Goal: Transaction & Acquisition: Purchase product/service

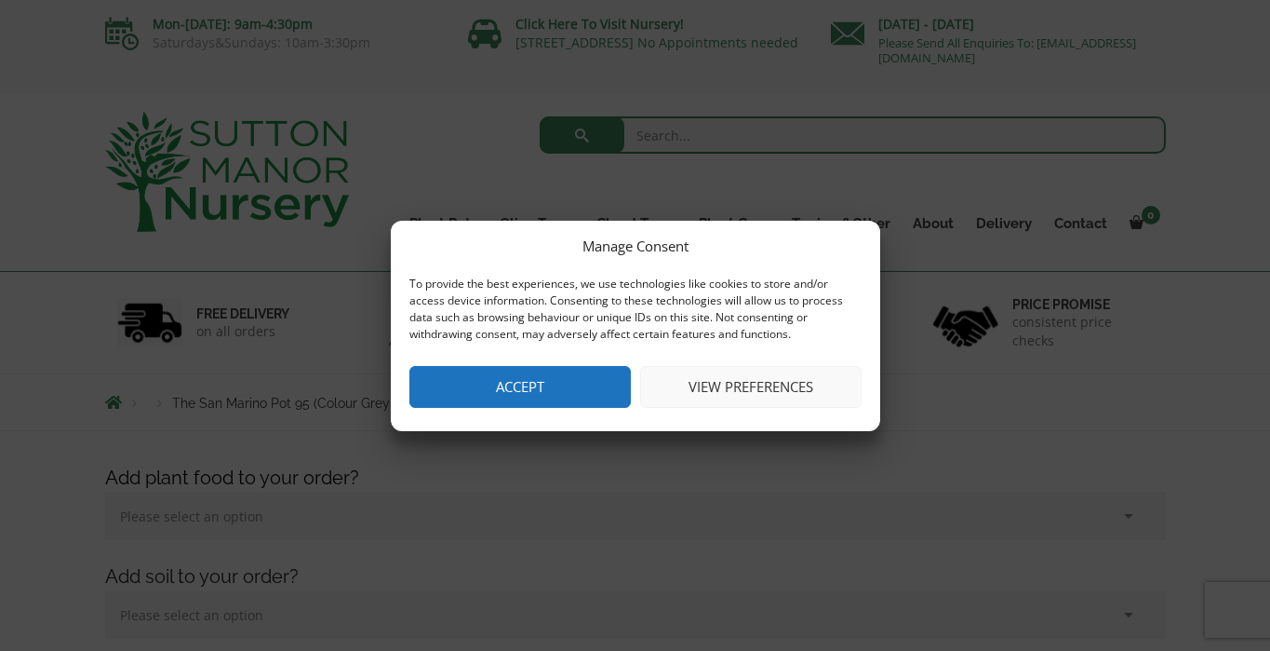
click at [549, 382] on button "Accept" at bounding box center [521, 387] width 222 height 42
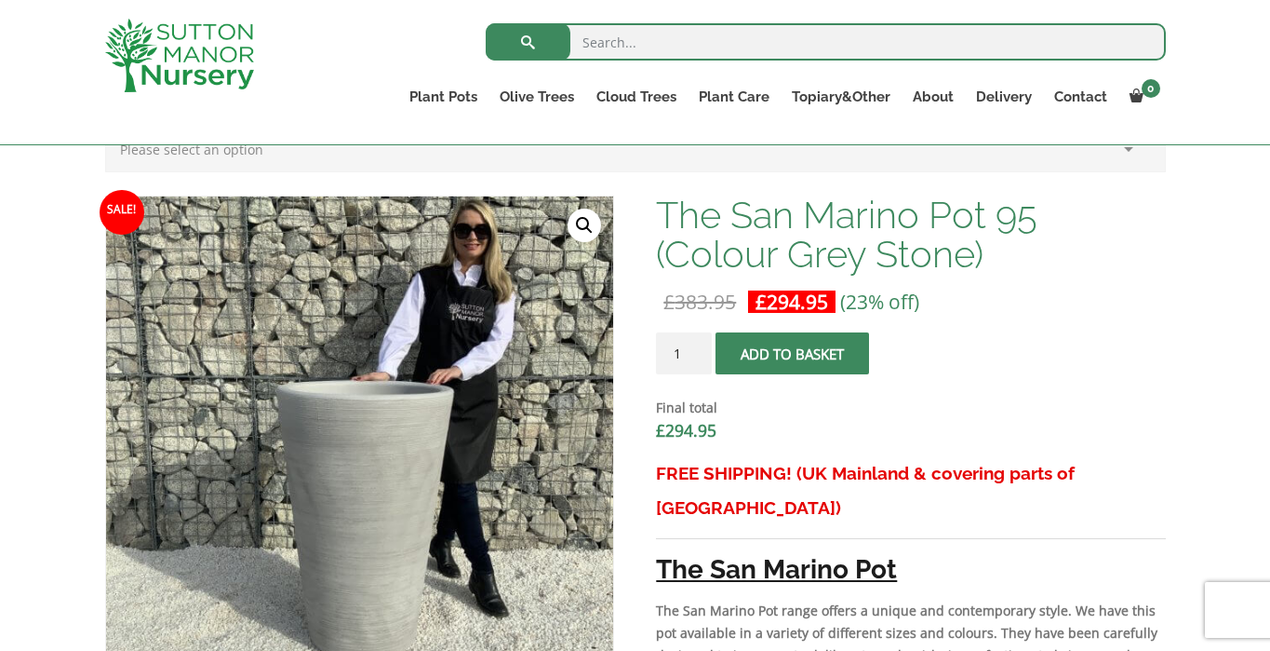
scroll to position [530, 0]
type input "2"
click at [698, 353] on input "2" at bounding box center [684, 354] width 56 height 42
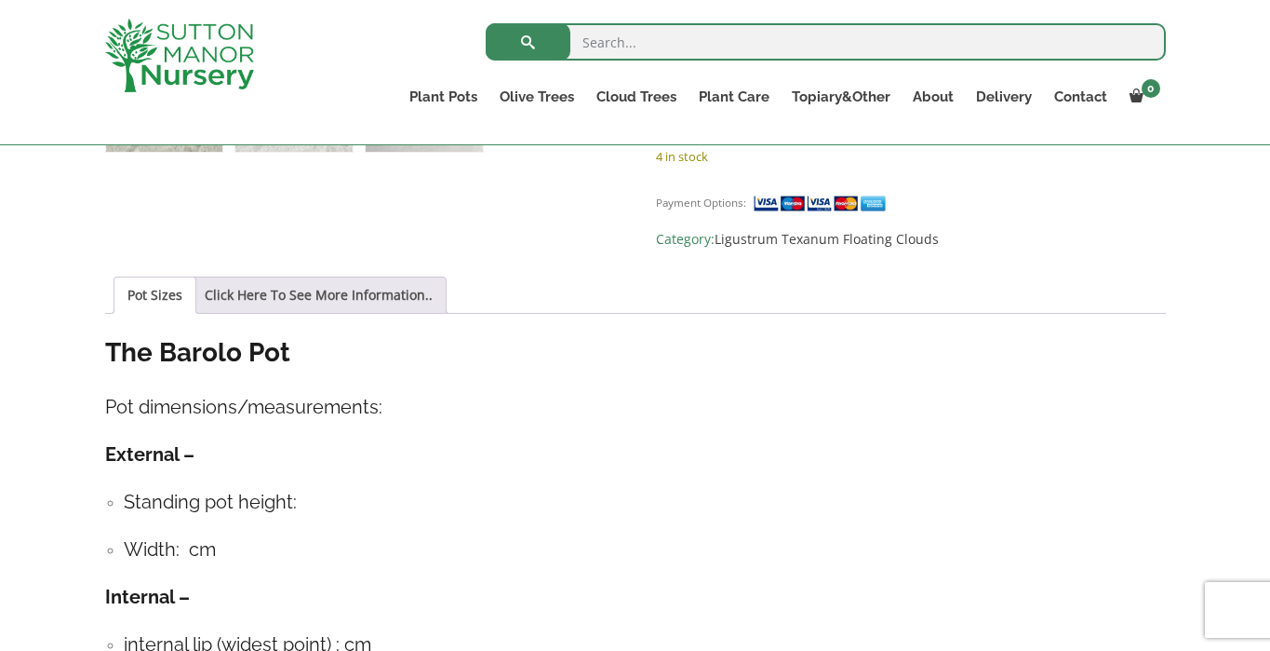
scroll to position [1214, 0]
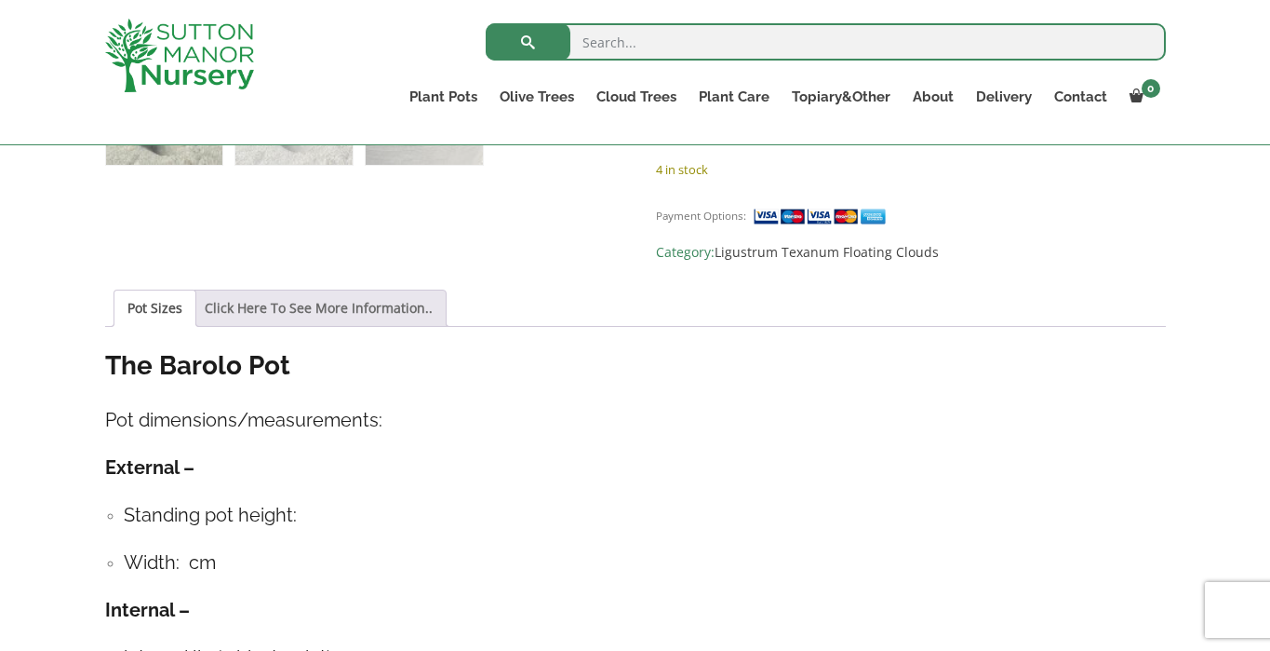
click at [333, 290] on link "Click Here To See More Information.." at bounding box center [319, 307] width 228 height 35
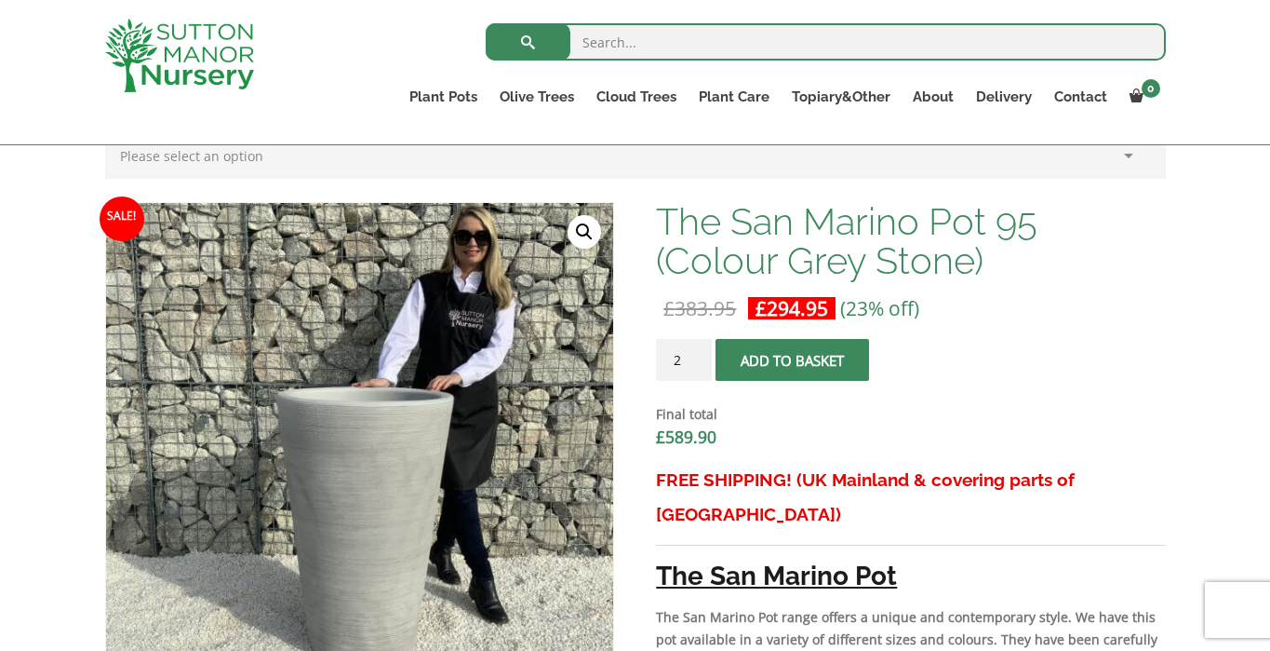
scroll to position [526, 0]
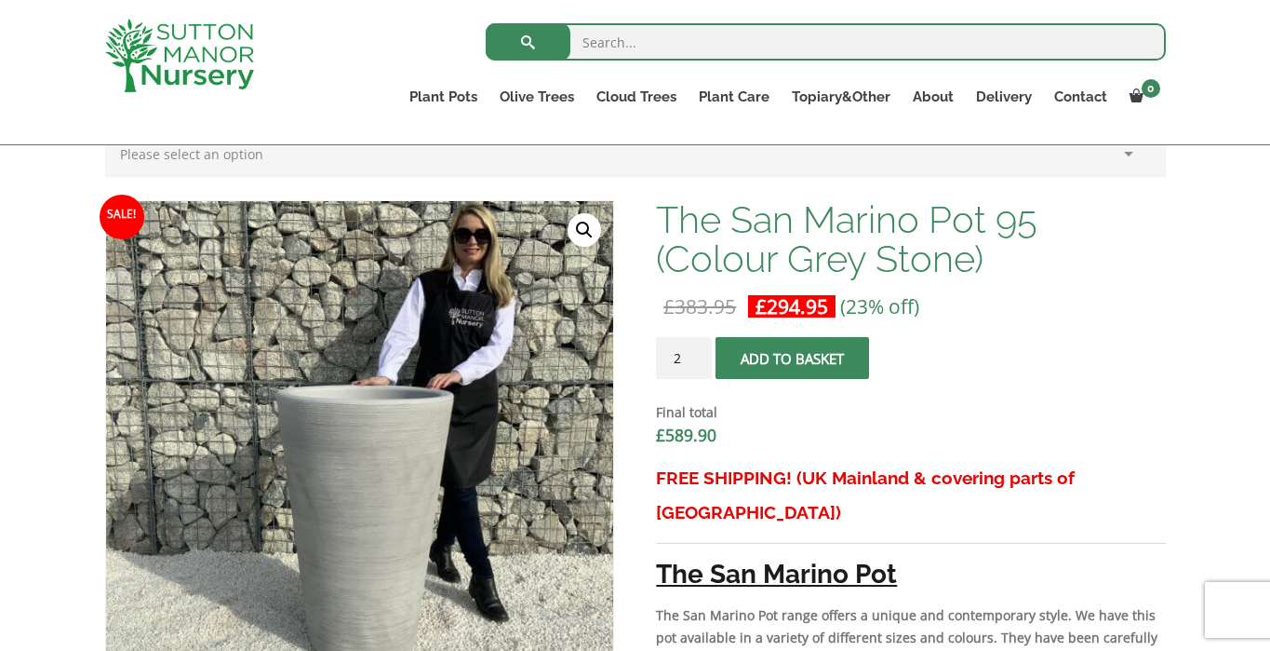
click at [781, 360] on button "Add to basket" at bounding box center [793, 358] width 154 height 42
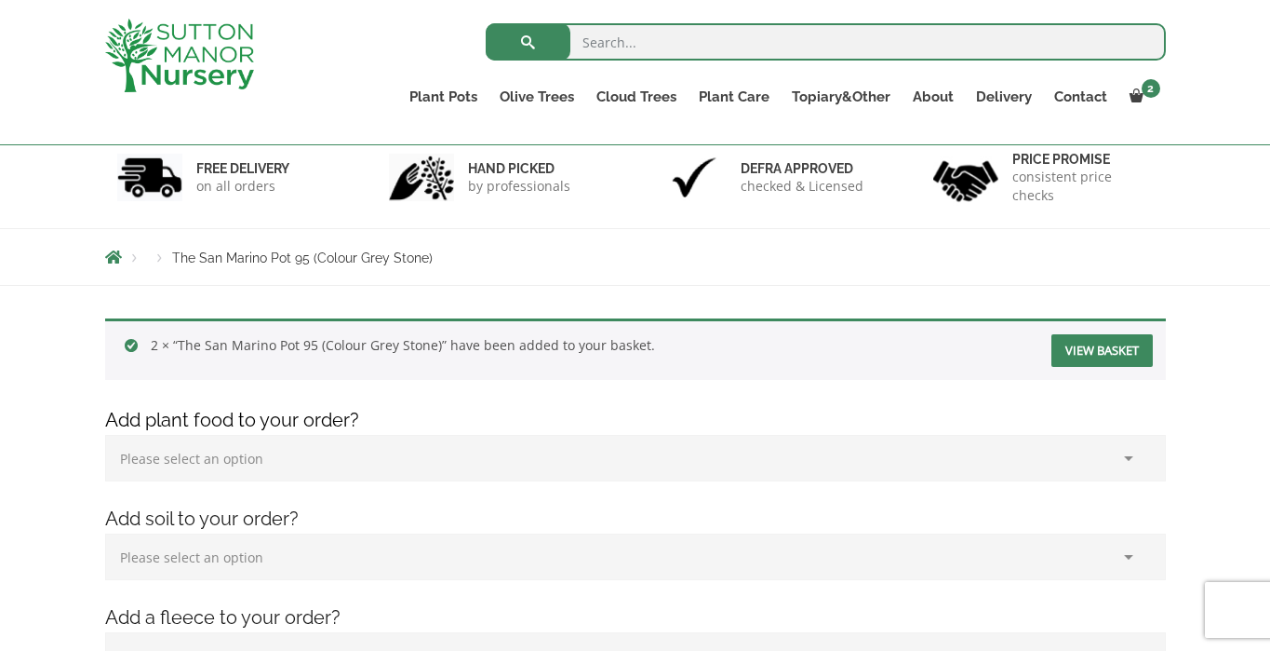
scroll to position [110, 0]
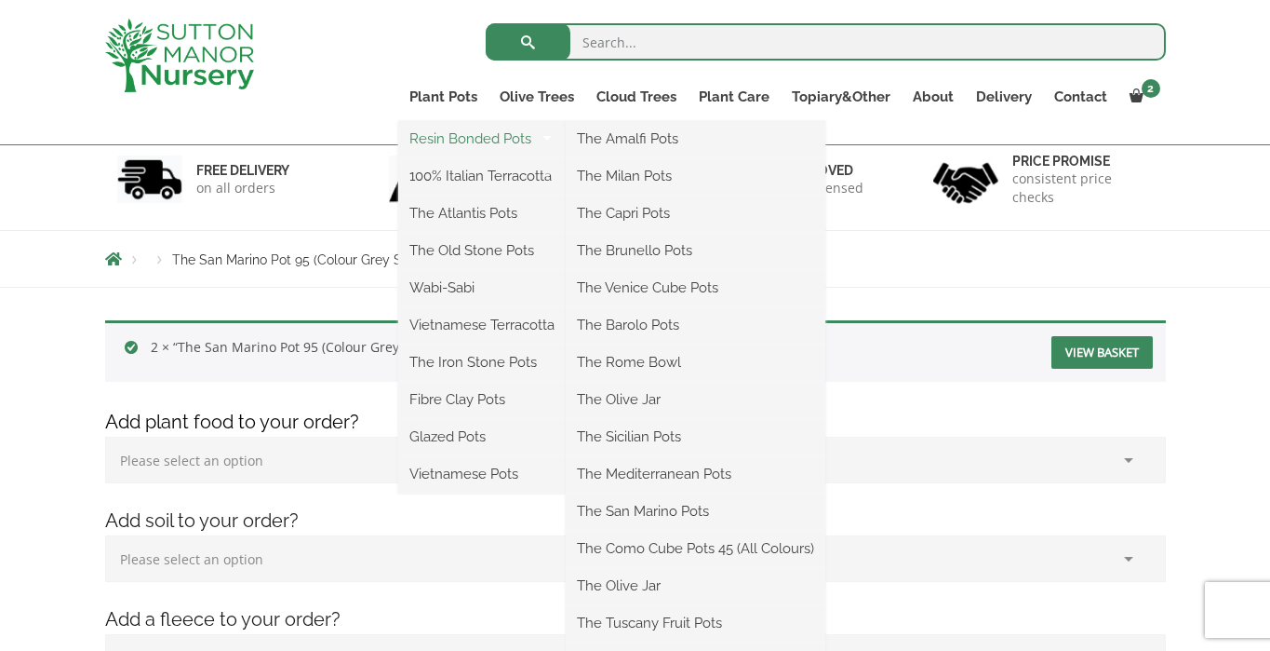
click at [455, 136] on link "Resin Bonded Pots" at bounding box center [482, 139] width 168 height 28
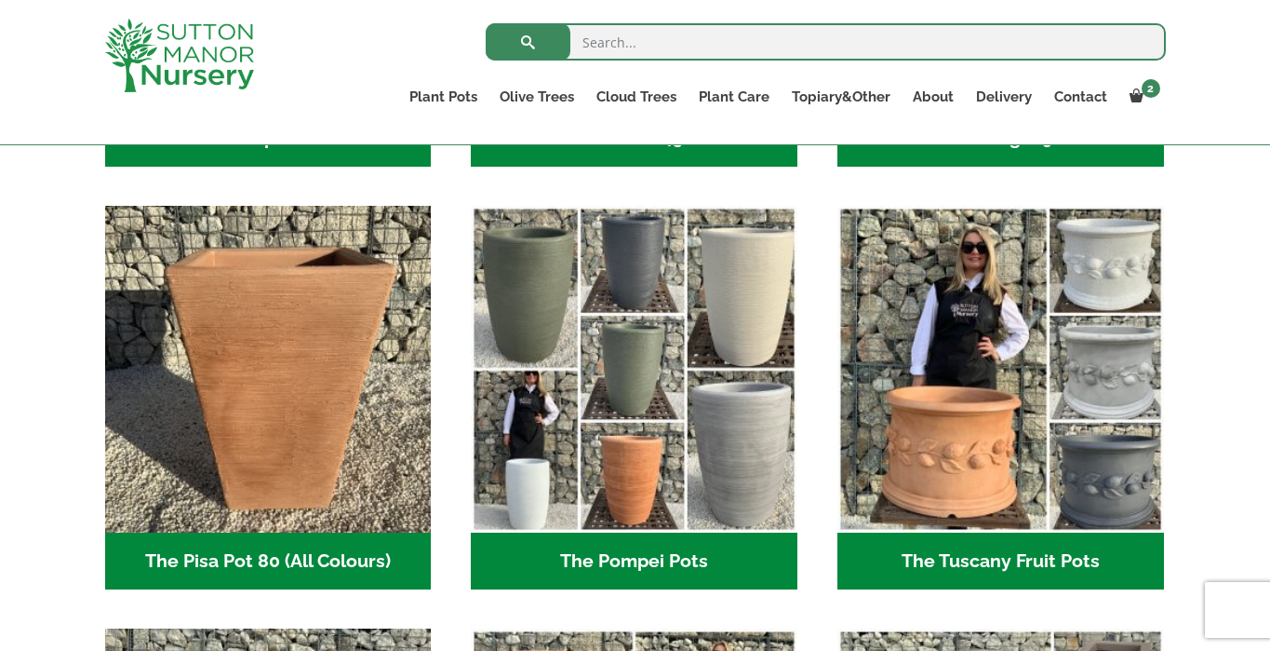
scroll to position [1296, 0]
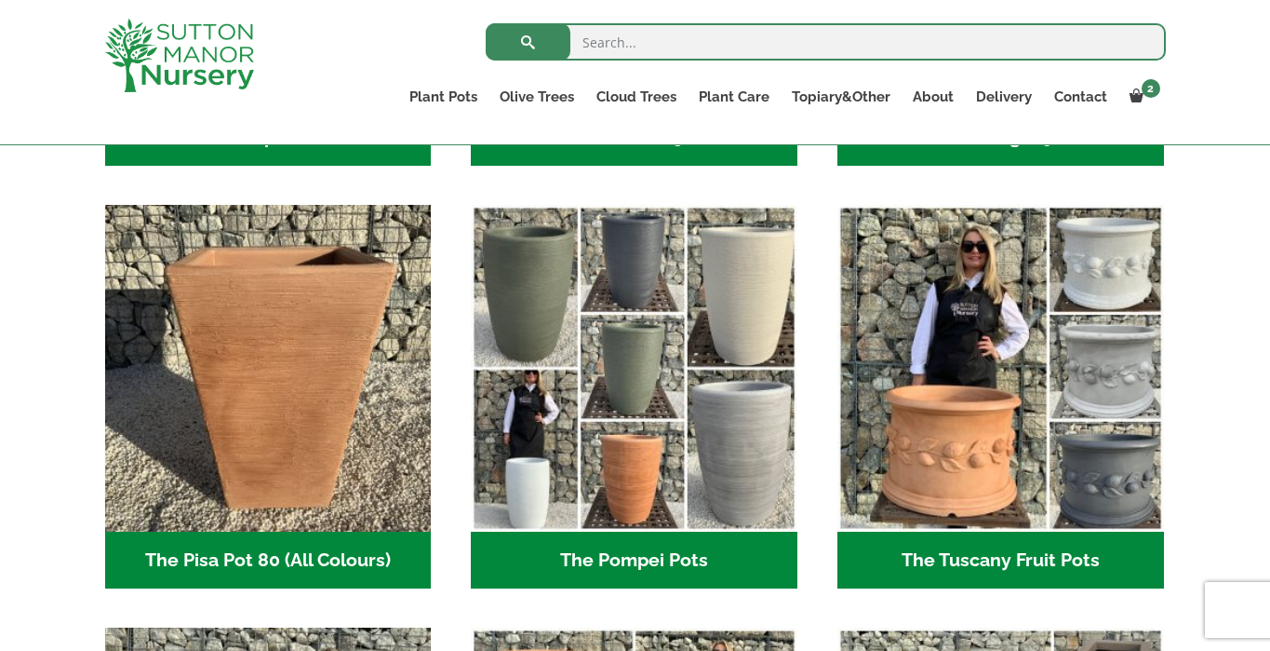
click at [669, 563] on h2 "The Pompei Pots (18)" at bounding box center [634, 560] width 327 height 58
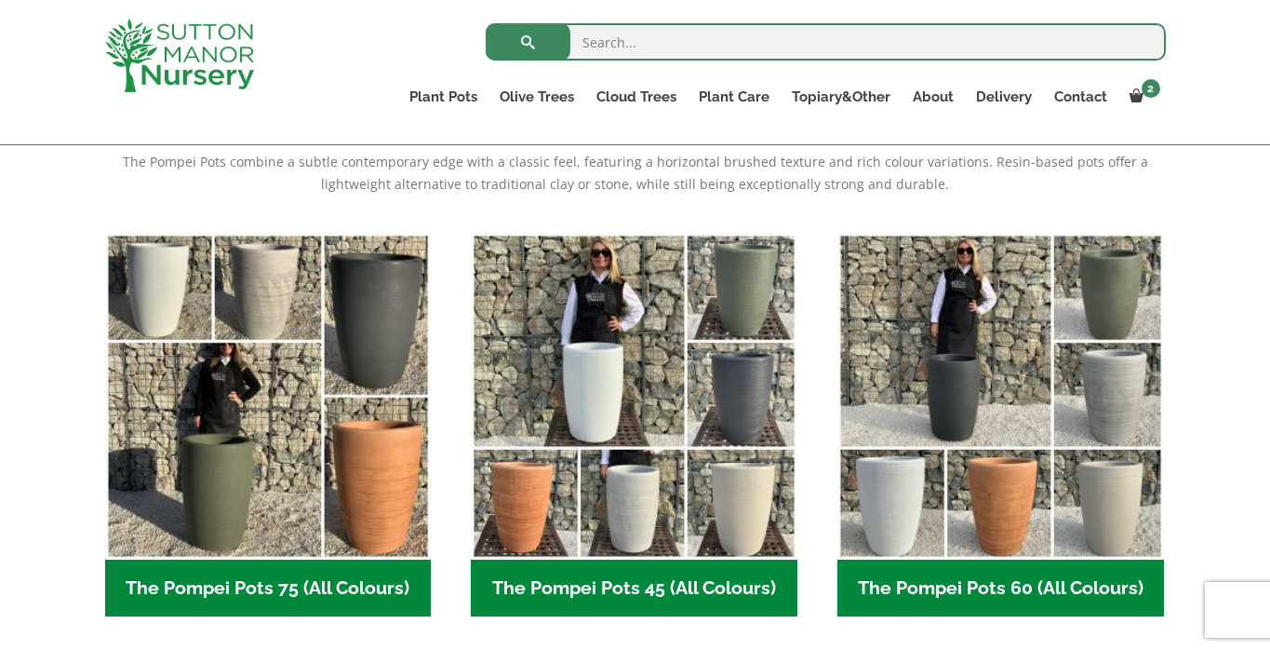
scroll to position [414, 0]
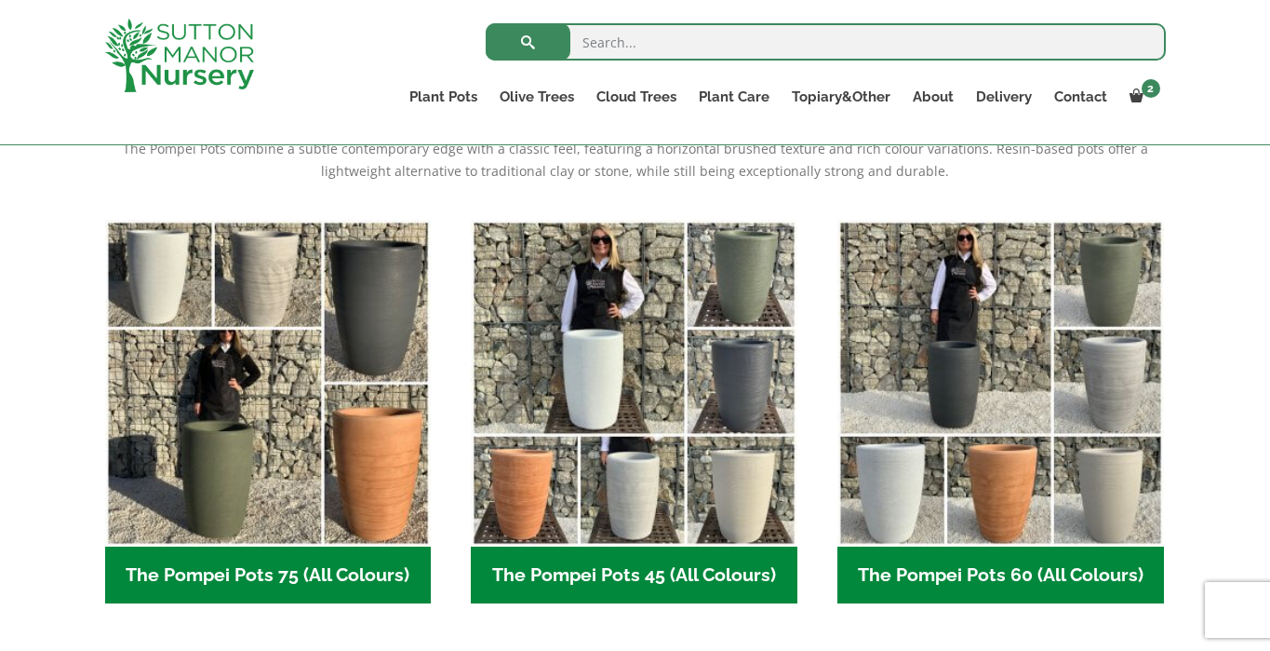
click at [363, 566] on h2 "The Pompei Pots 75 (All Colours) (6)" at bounding box center [268, 575] width 327 height 58
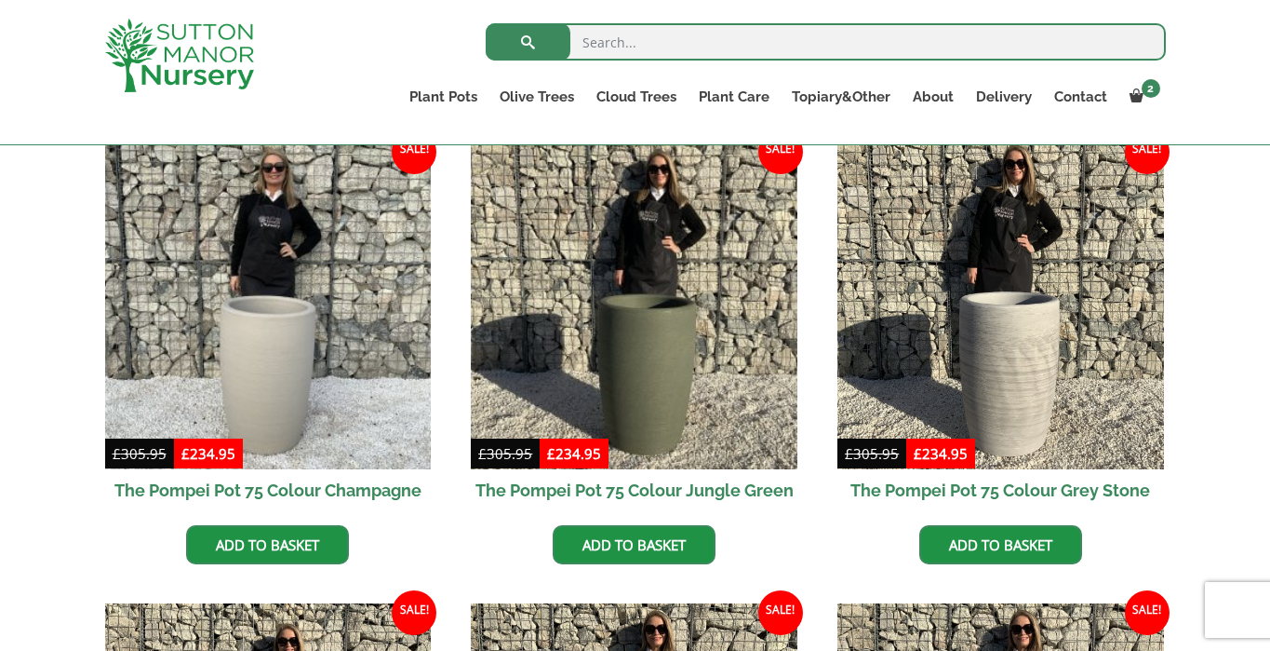
scroll to position [492, 0]
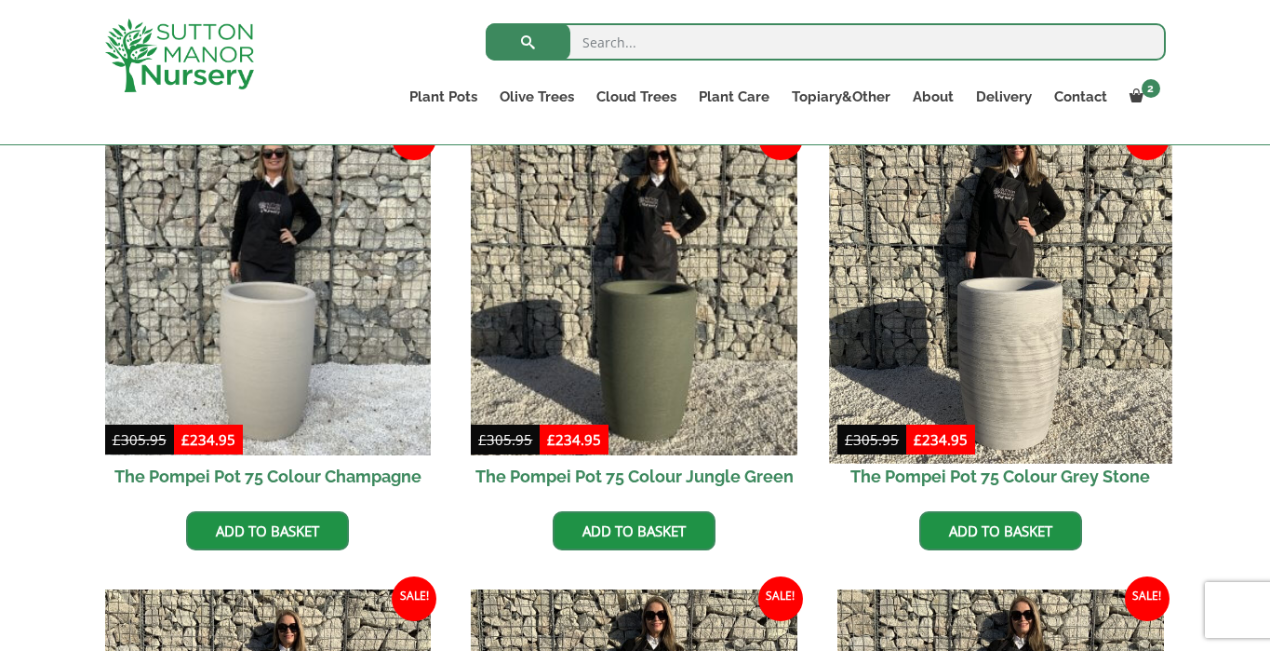
click at [1002, 262] on img at bounding box center [1000, 291] width 343 height 343
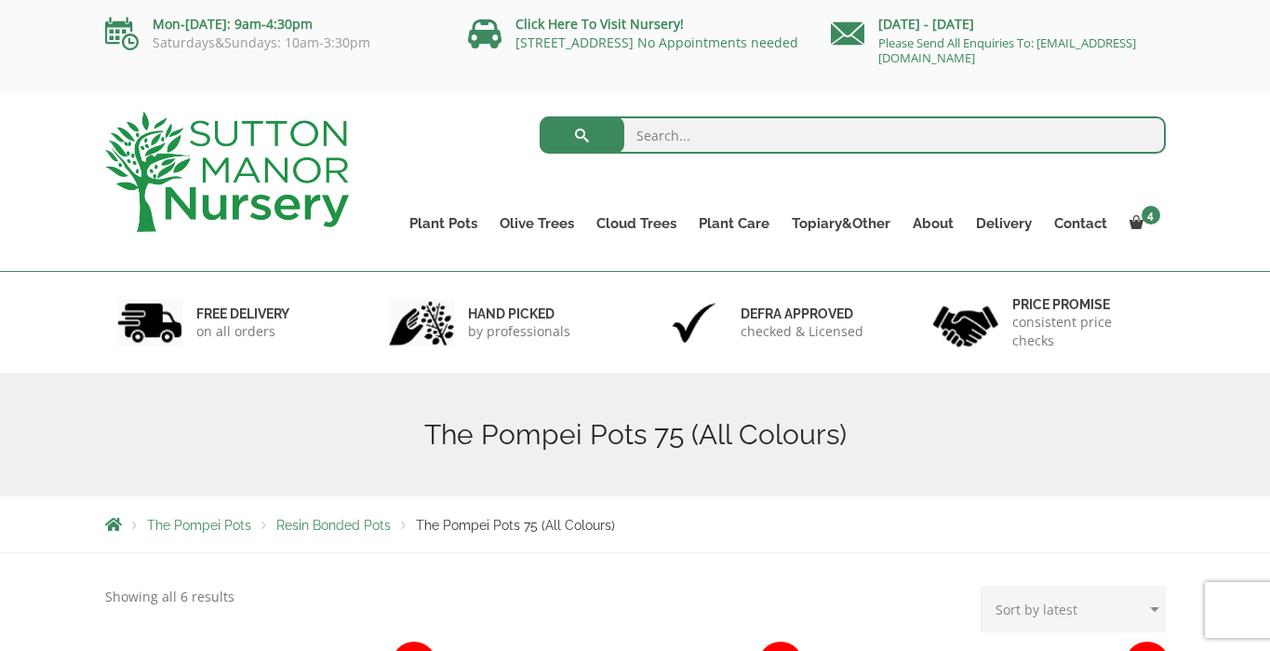
scroll to position [0, 0]
click at [356, 524] on span "Resin Bonded Pots" at bounding box center [333, 525] width 114 height 15
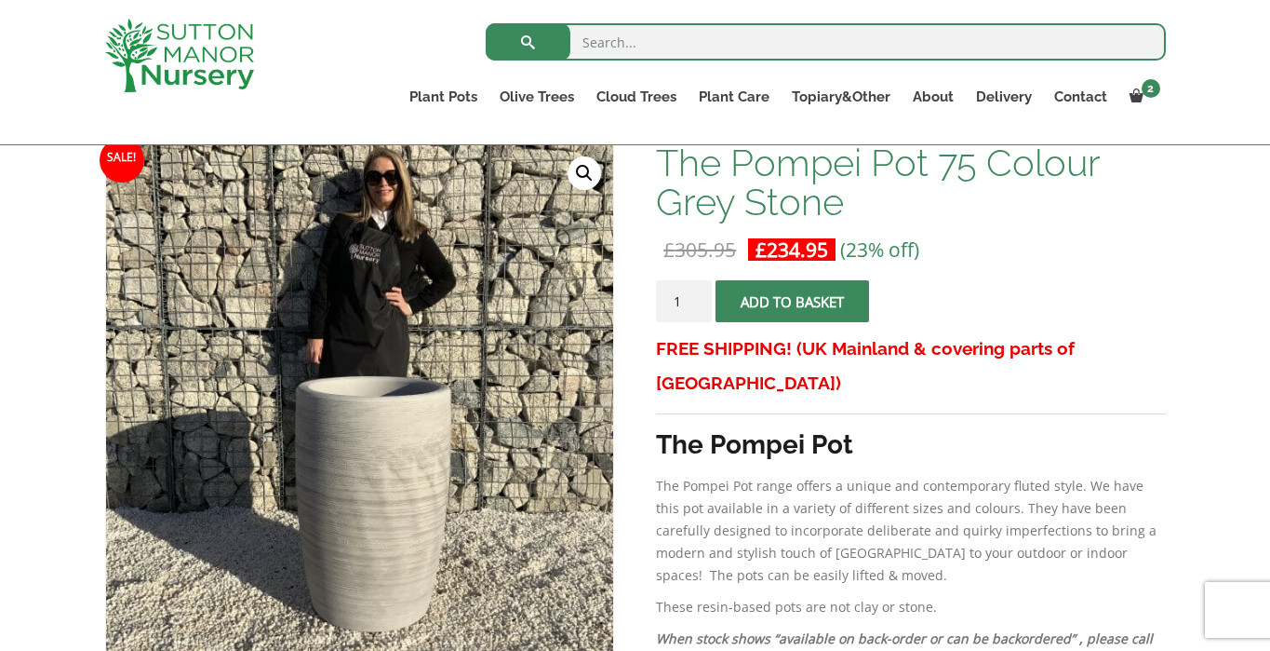
scroll to position [283, 0]
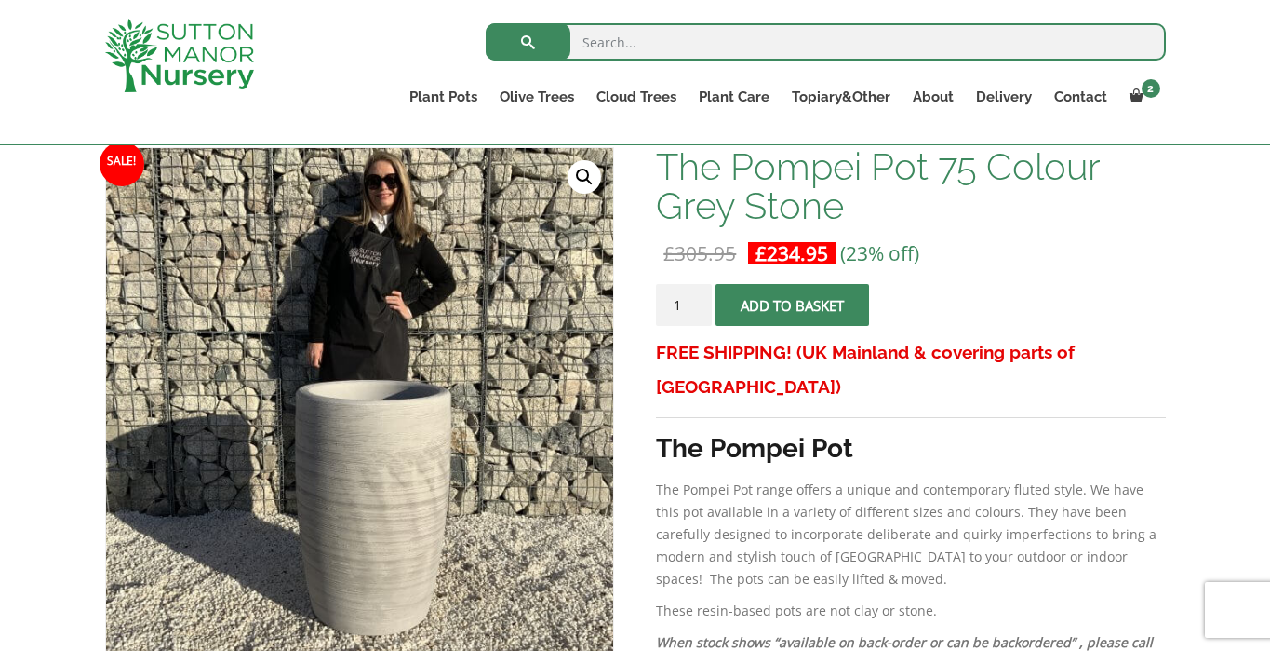
type input "2"
click at [696, 302] on input "2" at bounding box center [684, 305] width 56 height 42
click at [802, 302] on button "Add to basket" at bounding box center [793, 305] width 154 height 42
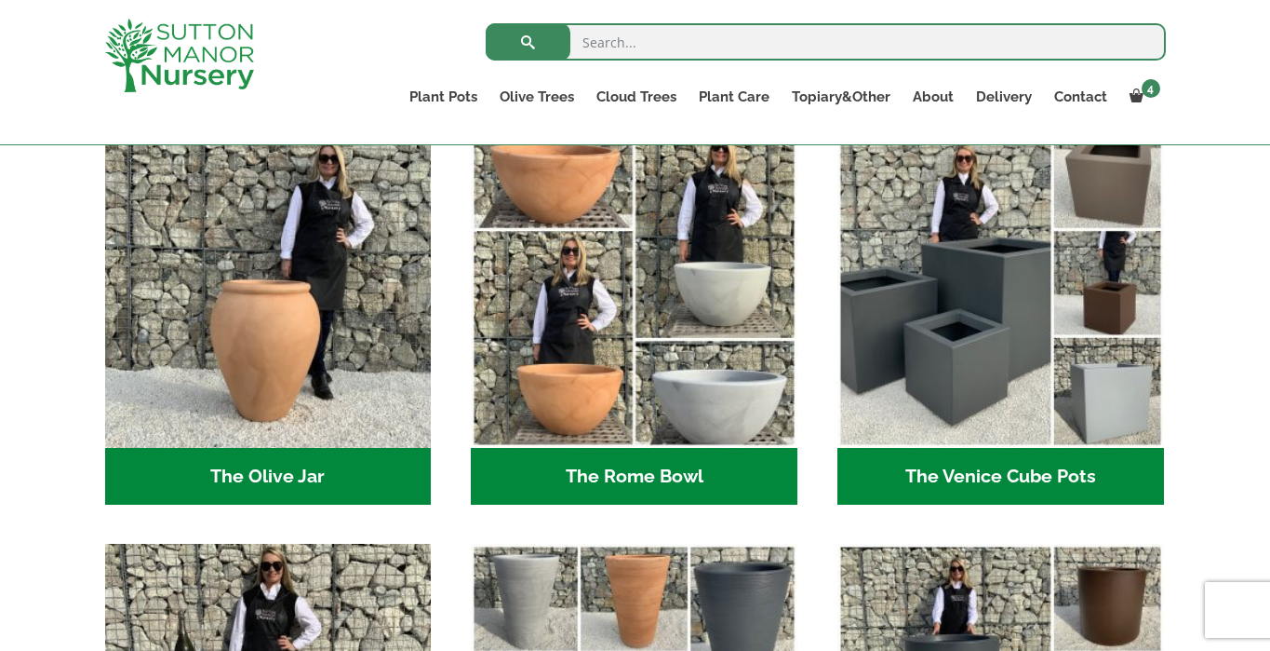
scroll to position [1807, 0]
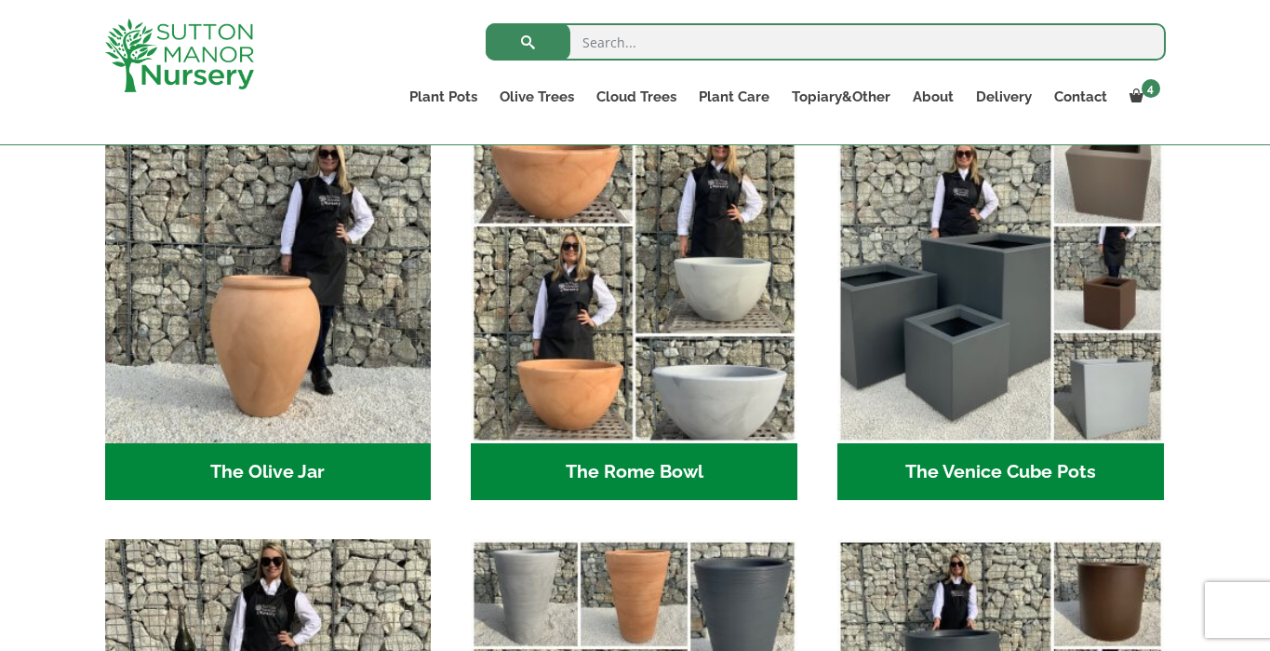
click at [283, 466] on h2 "The Olive Jar (3)" at bounding box center [268, 472] width 327 height 58
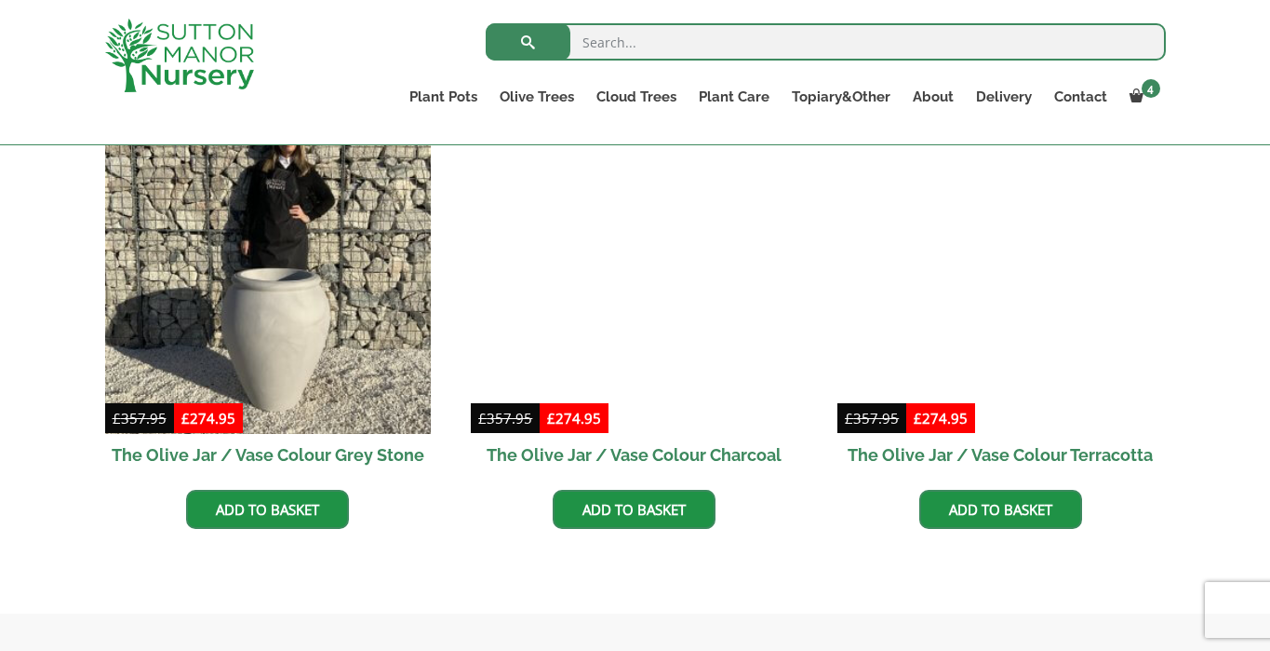
scroll to position [574, 0]
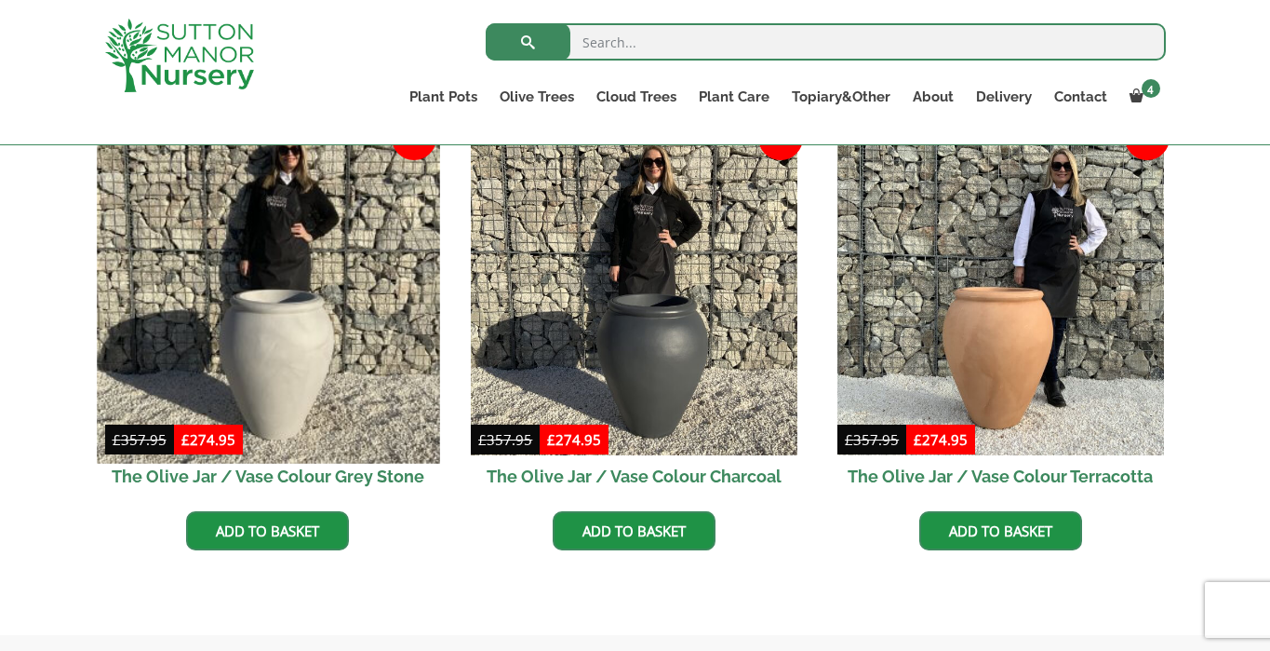
click at [249, 327] on img at bounding box center [268, 291] width 343 height 343
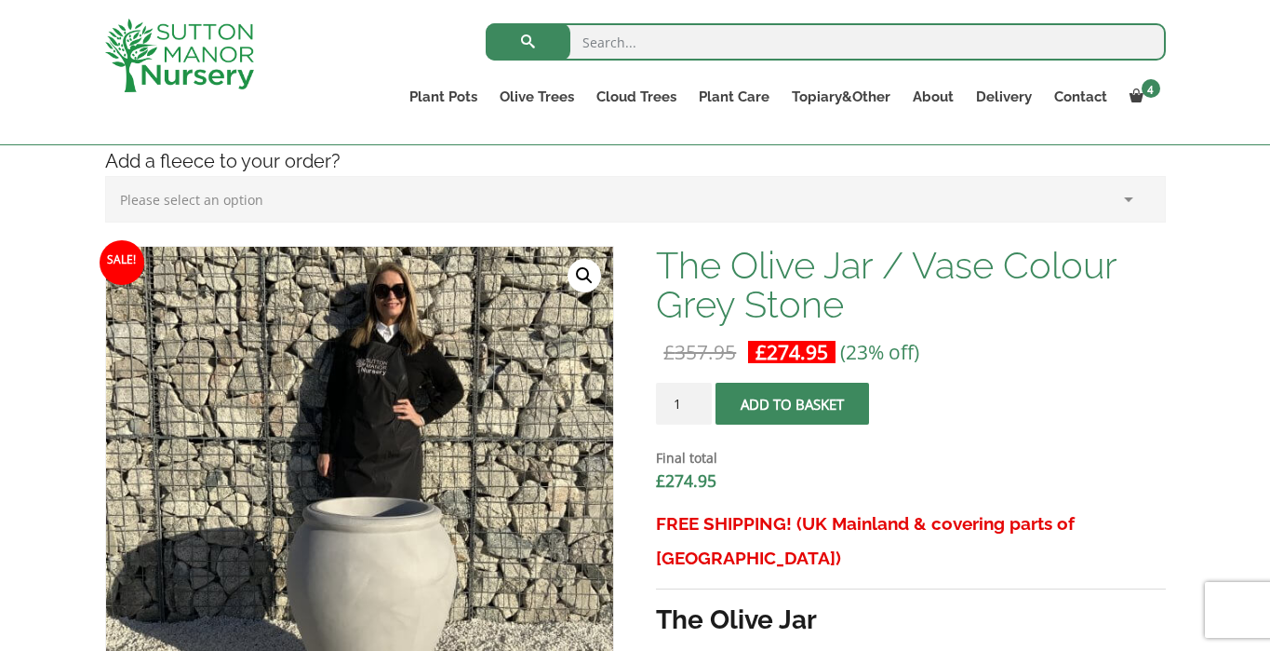
scroll to position [476, 0]
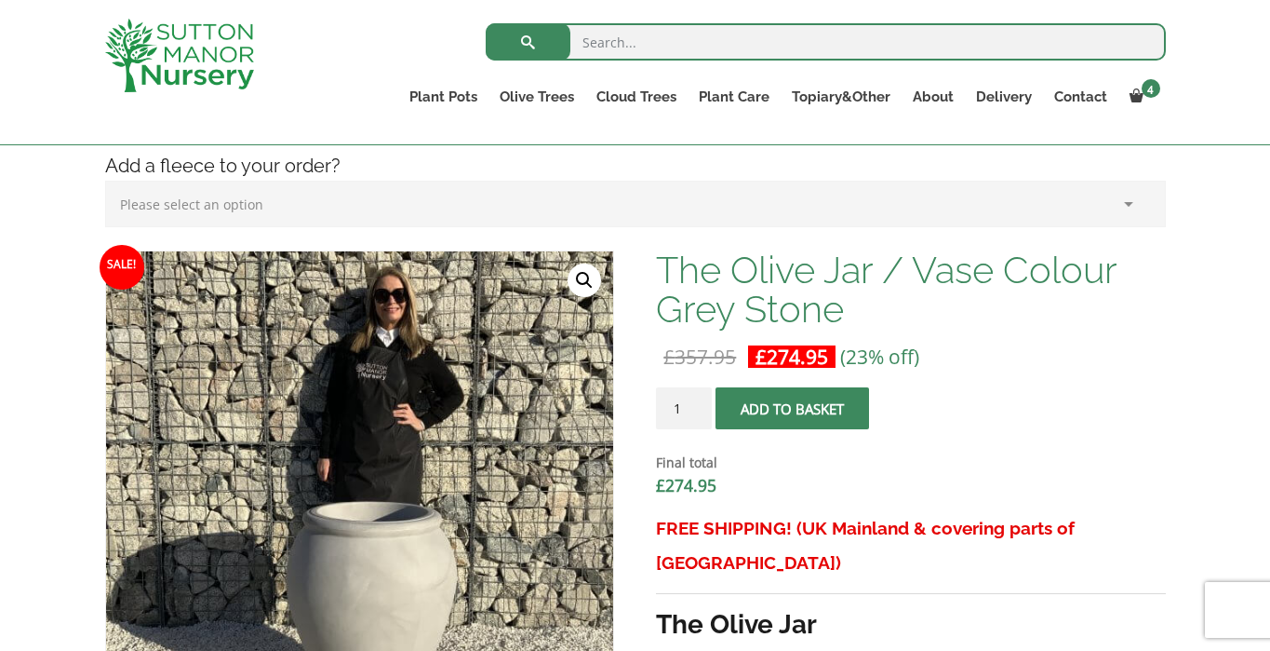
type input "2"
click at [698, 407] on input "2" at bounding box center [684, 408] width 56 height 42
click at [758, 409] on button "Add to basket" at bounding box center [793, 408] width 154 height 42
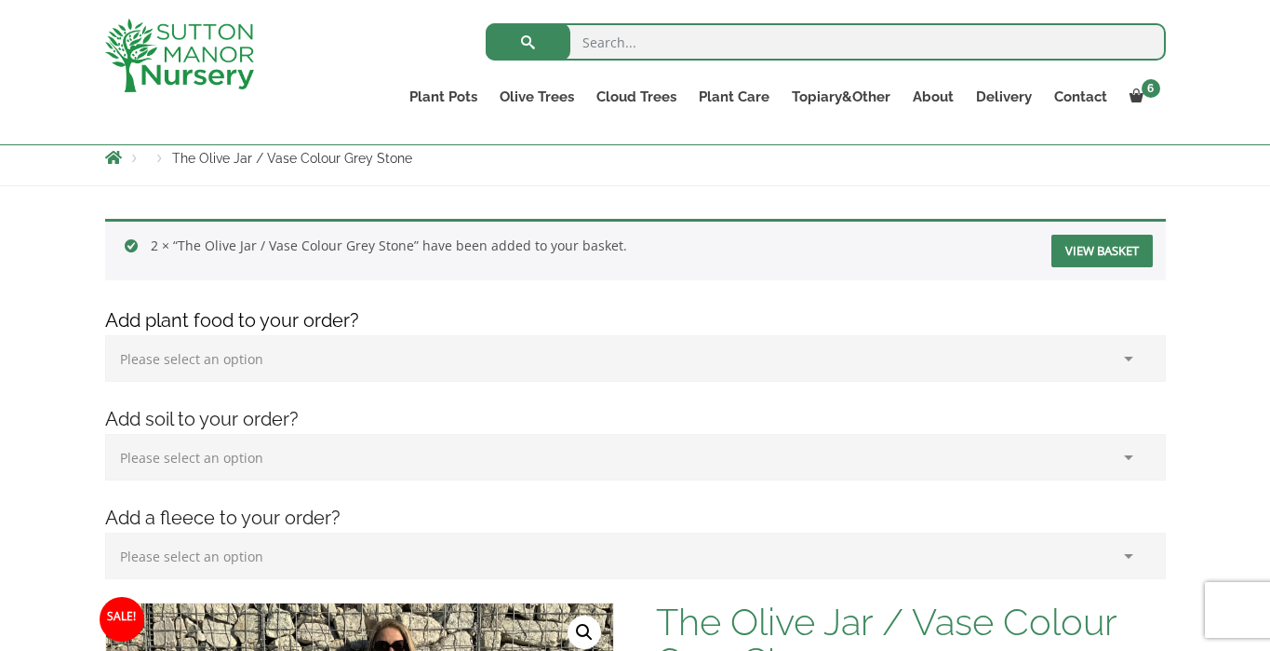
scroll to position [190, 0]
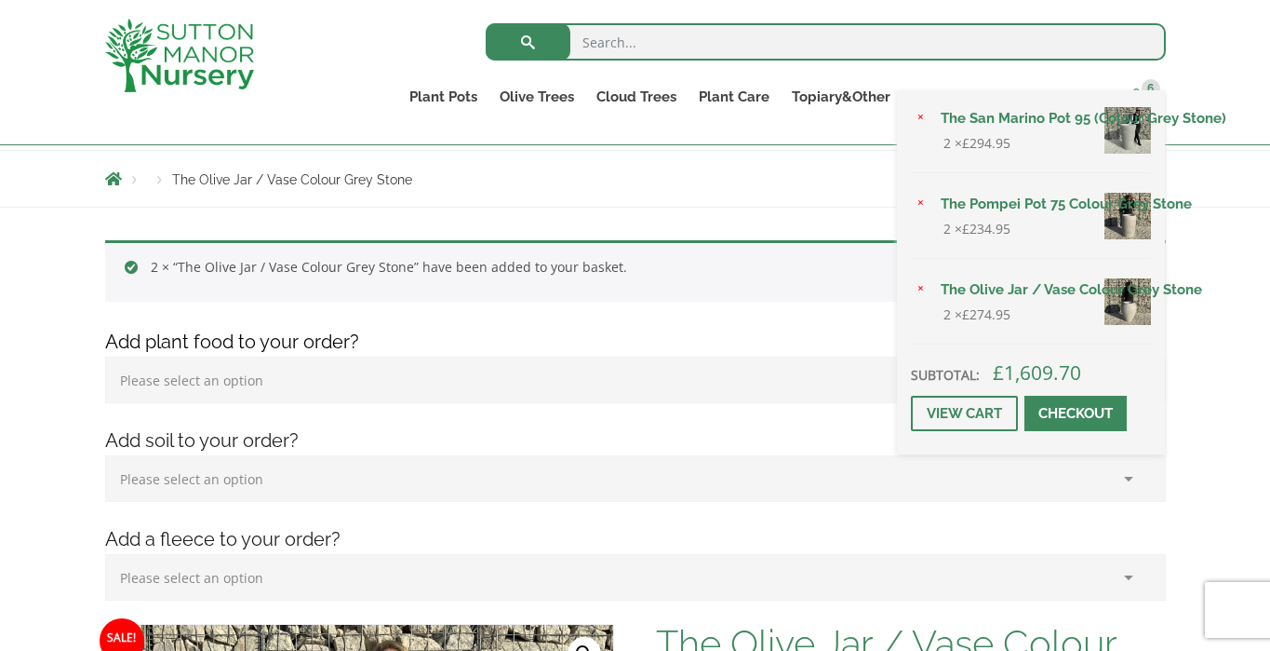
click at [1145, 101] on link "6" at bounding box center [1142, 97] width 47 height 26
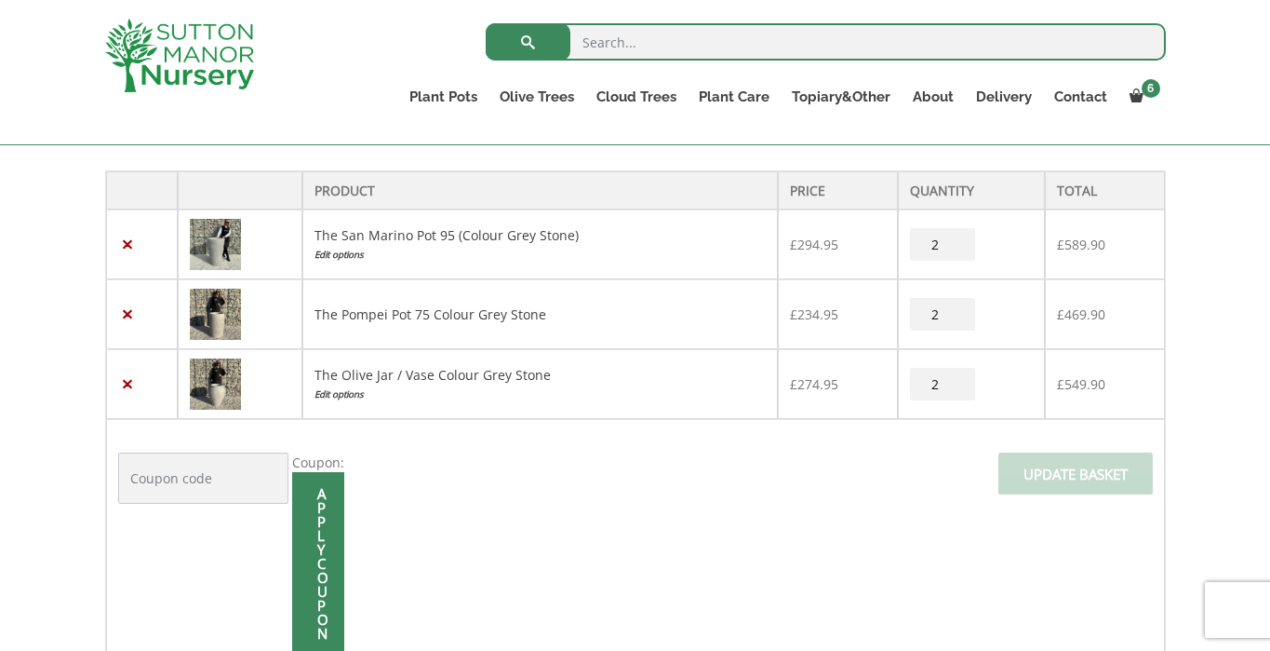
scroll to position [381, 0]
click at [213, 254] on img at bounding box center [215, 245] width 51 height 51
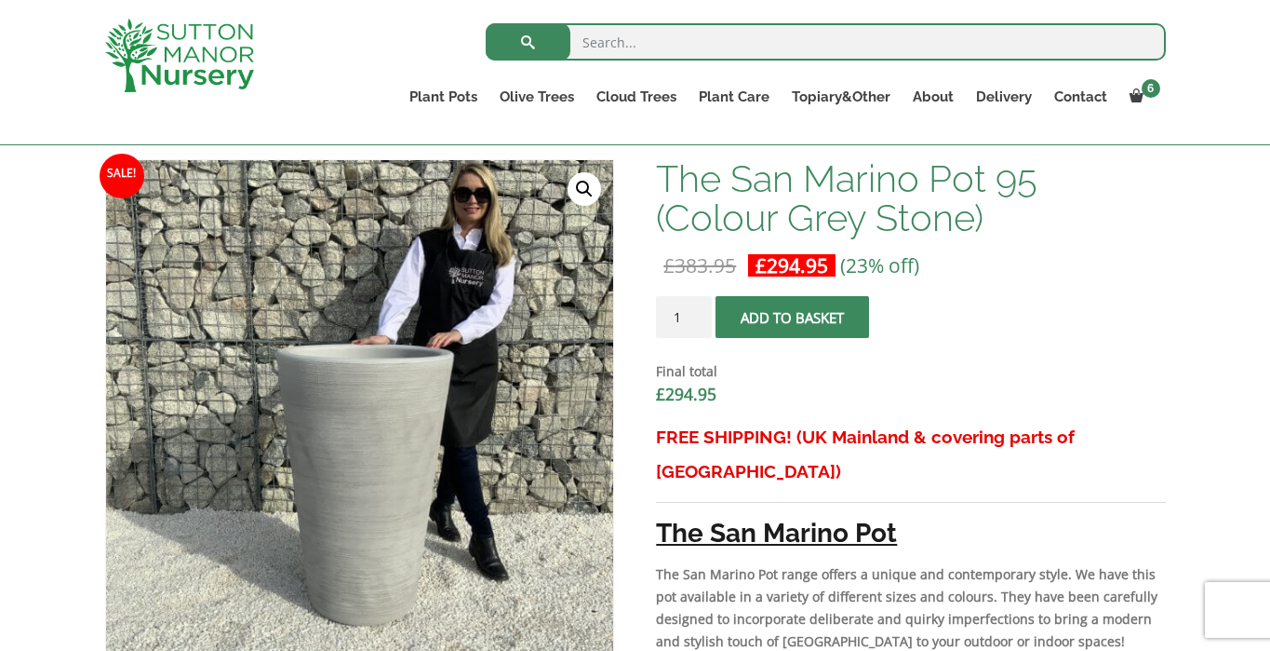
scroll to position [582, 0]
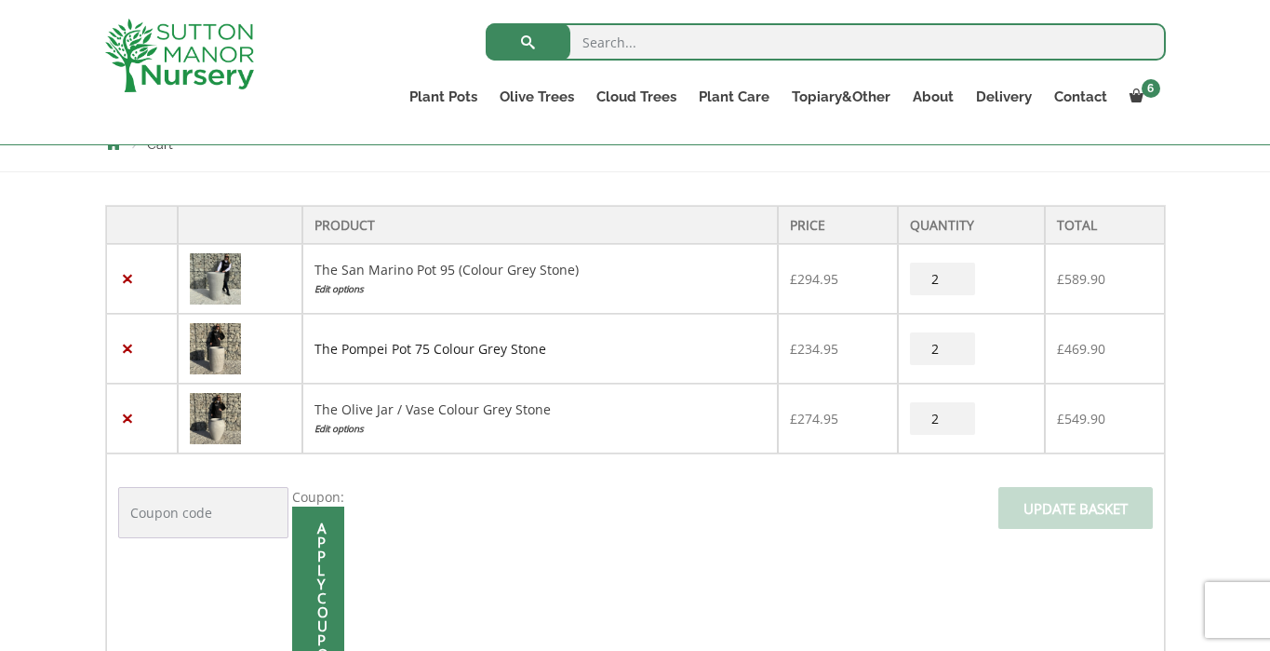
click at [409, 350] on link "The Pompei Pot 75 Colour Grey Stone" at bounding box center [431, 349] width 232 height 18
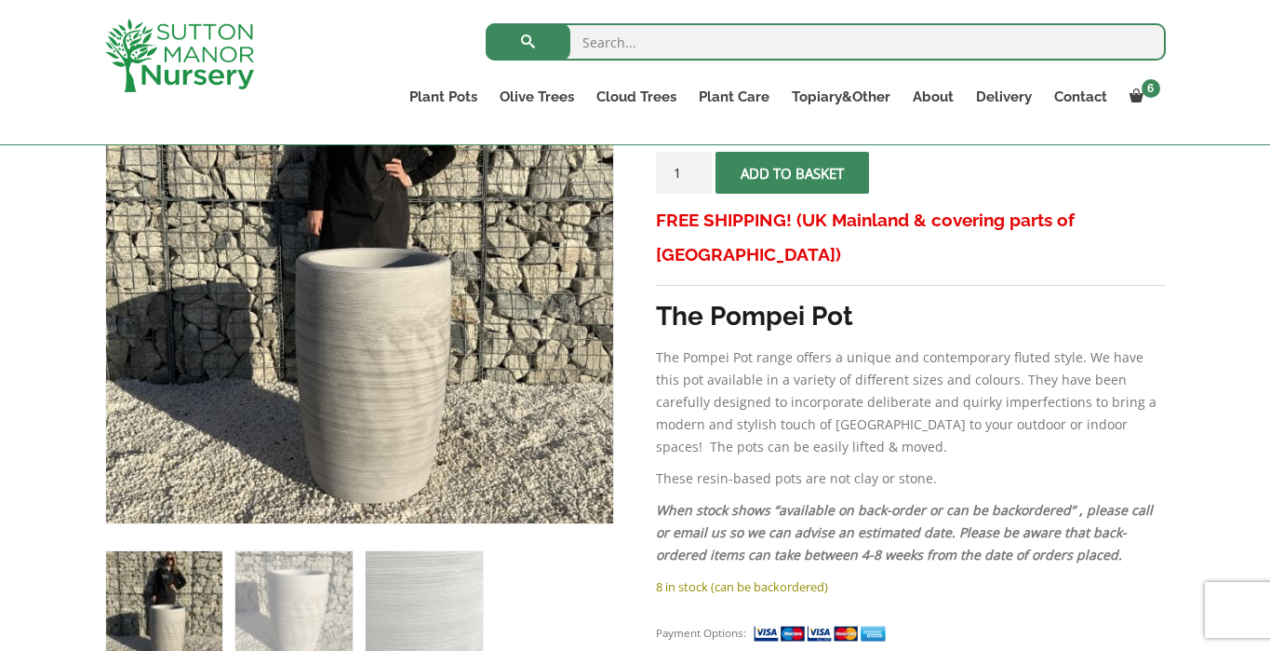
scroll to position [413, 0]
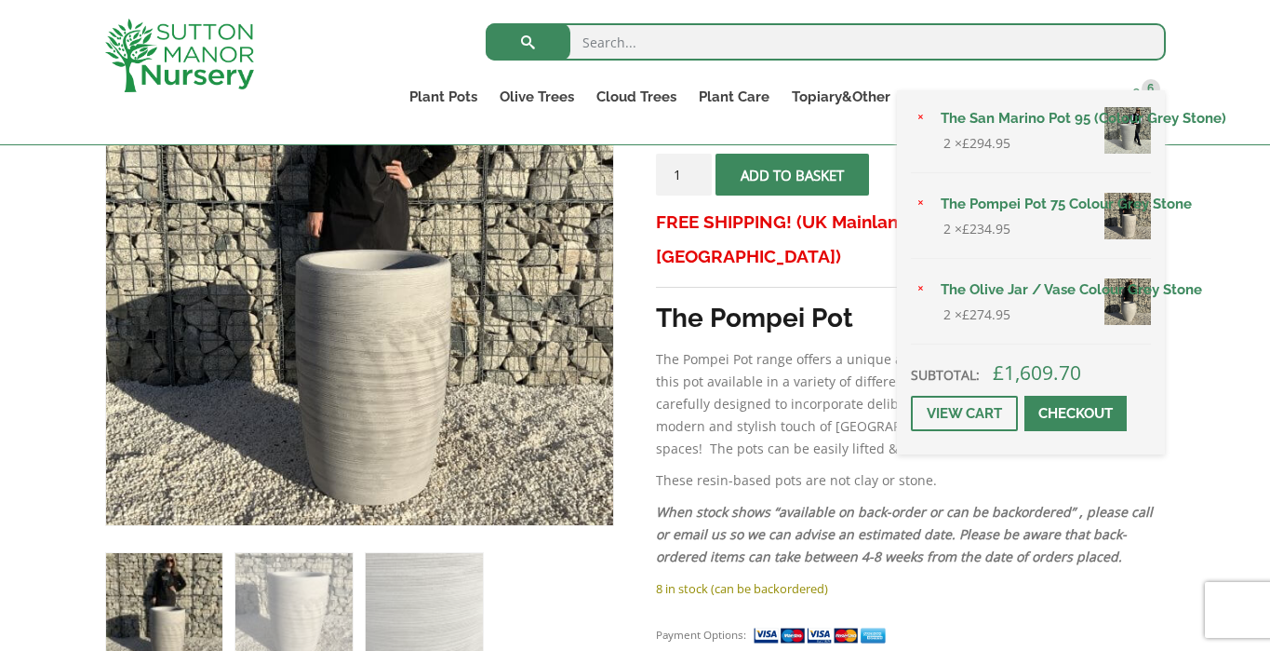
click at [1142, 93] on span "6" at bounding box center [1151, 88] width 19 height 19
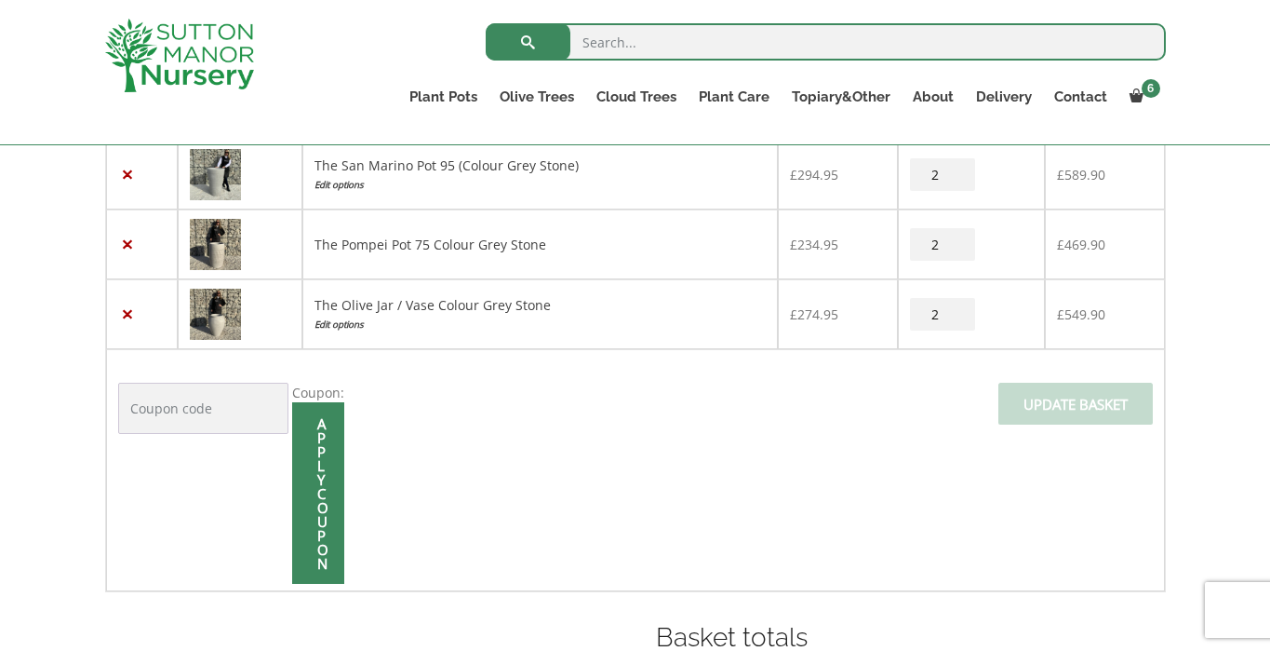
scroll to position [457, 0]
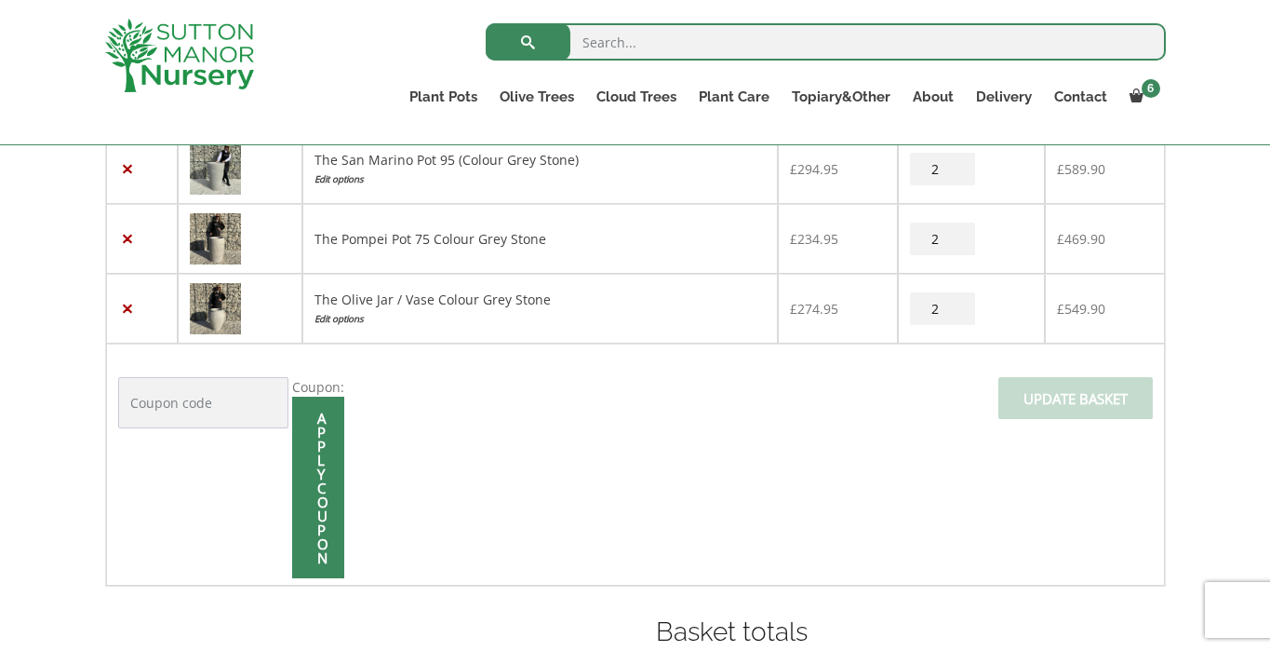
click at [218, 312] on img at bounding box center [215, 308] width 51 height 51
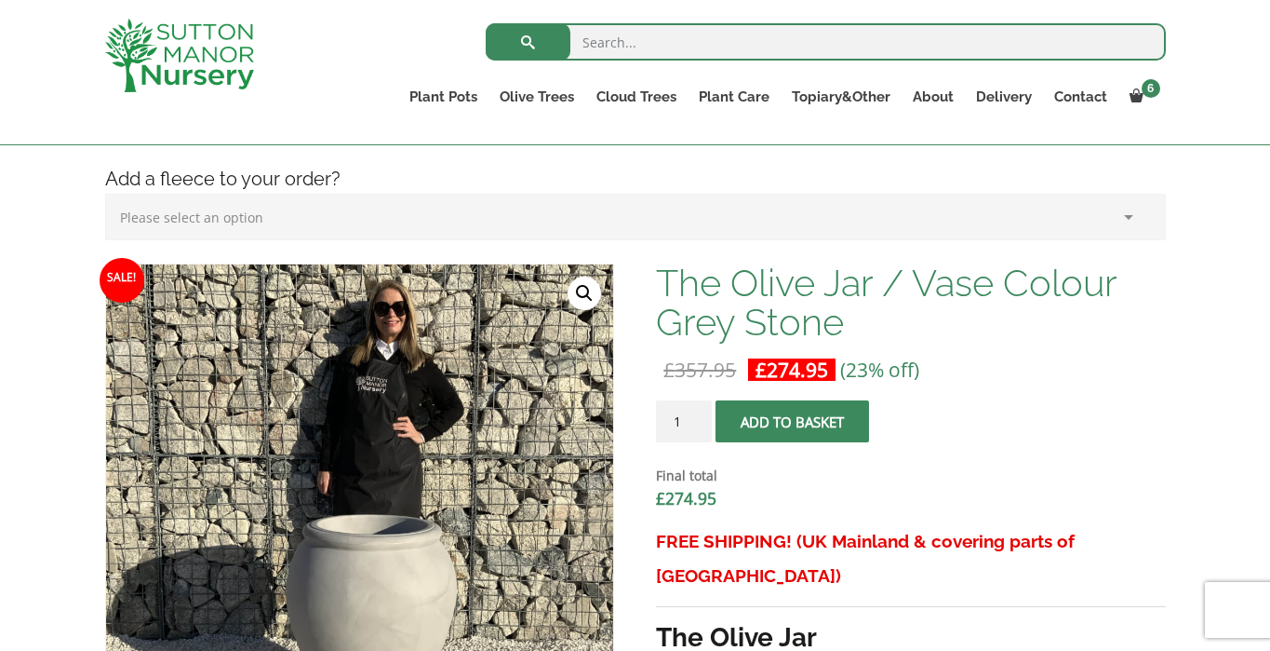
scroll to position [459, 0]
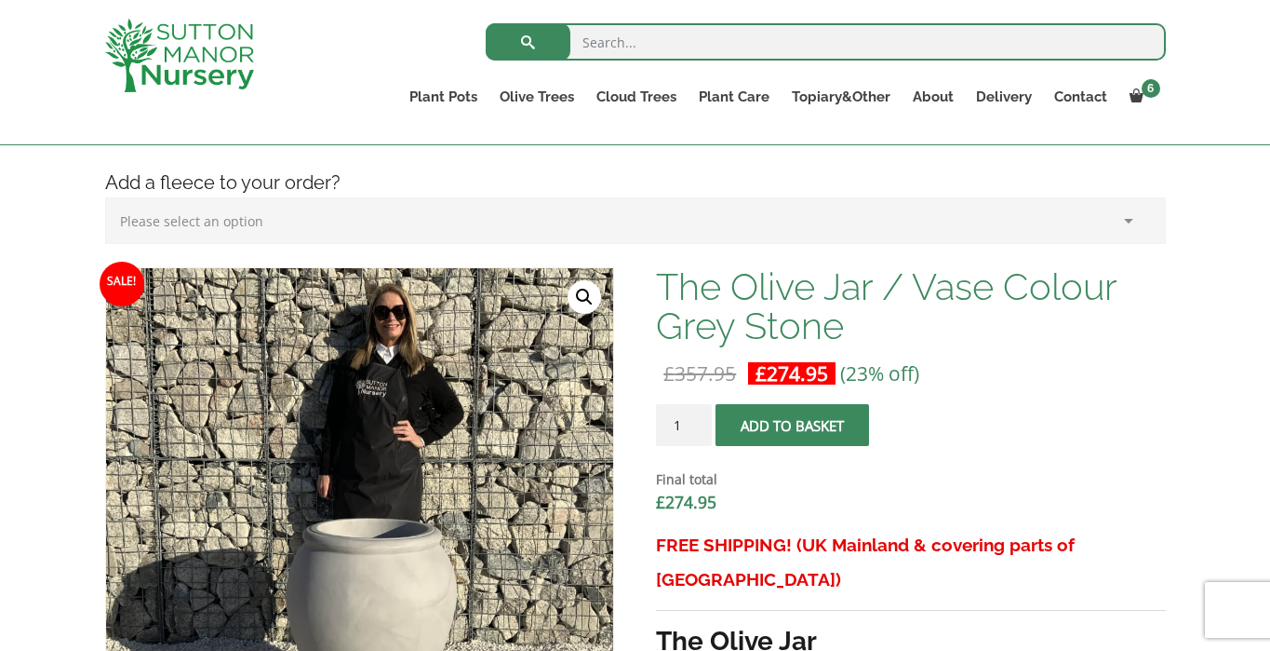
click at [1136, 77] on ul "Plant Pots Resin Bonded Pots The Amalfi Pots The Milan Pots The Capri Pots The …" at bounding box center [782, 99] width 768 height 51
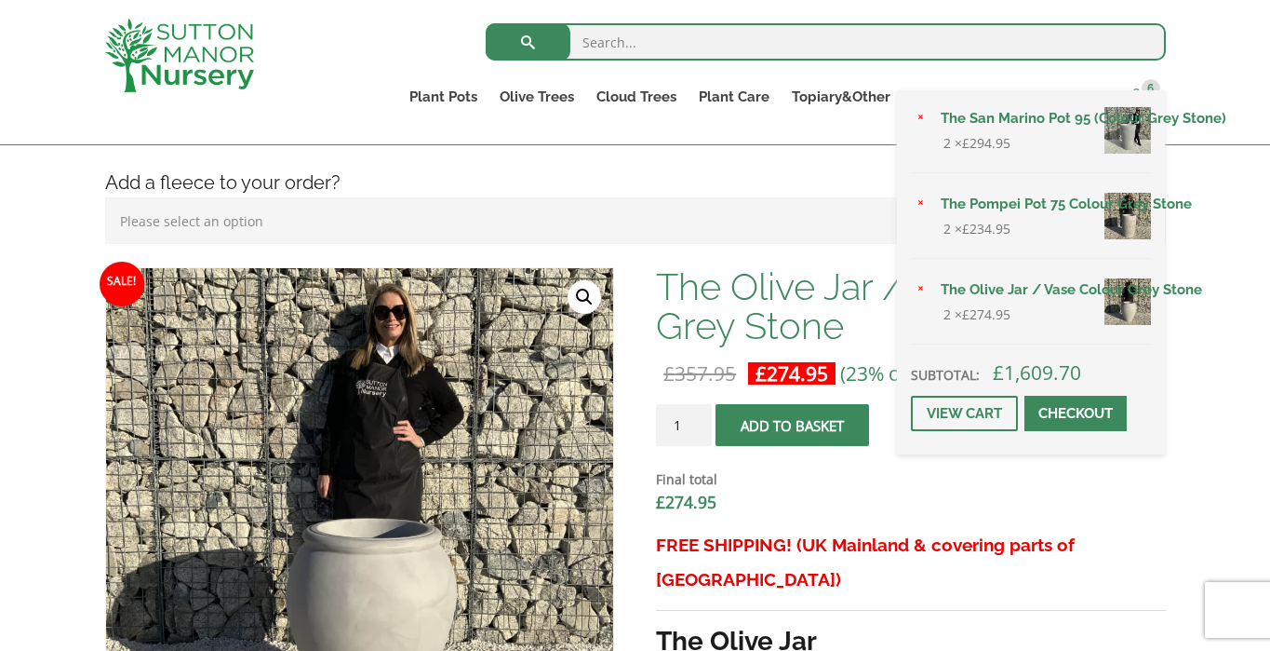
click at [1139, 96] on span at bounding box center [1137, 95] width 14 height 14
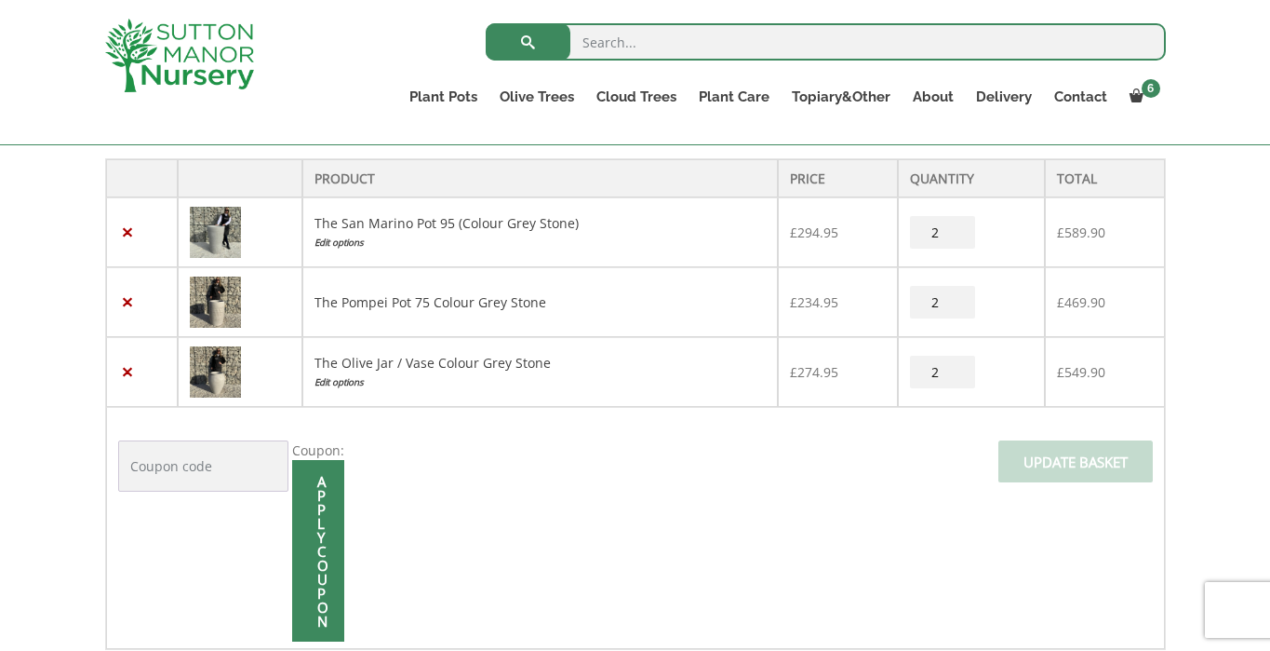
scroll to position [393, 0]
click at [374, 361] on link "The Olive Jar / Vase Colour Grey Stone" at bounding box center [433, 364] width 236 height 18
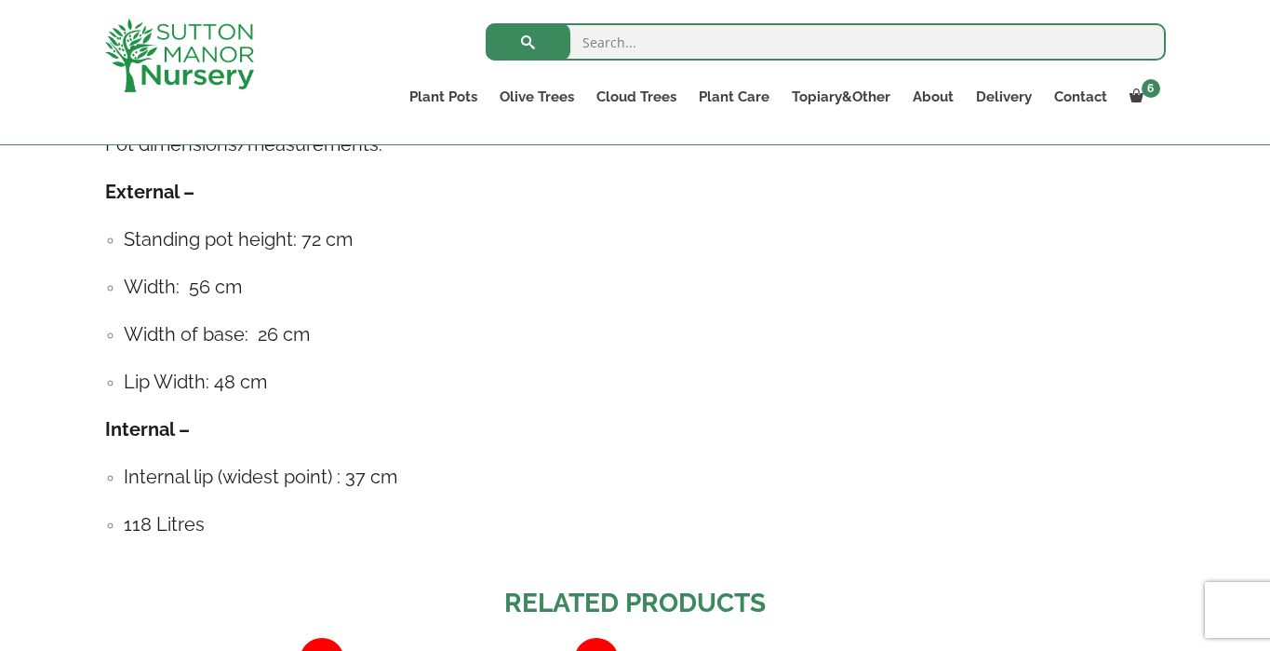
scroll to position [1434, 0]
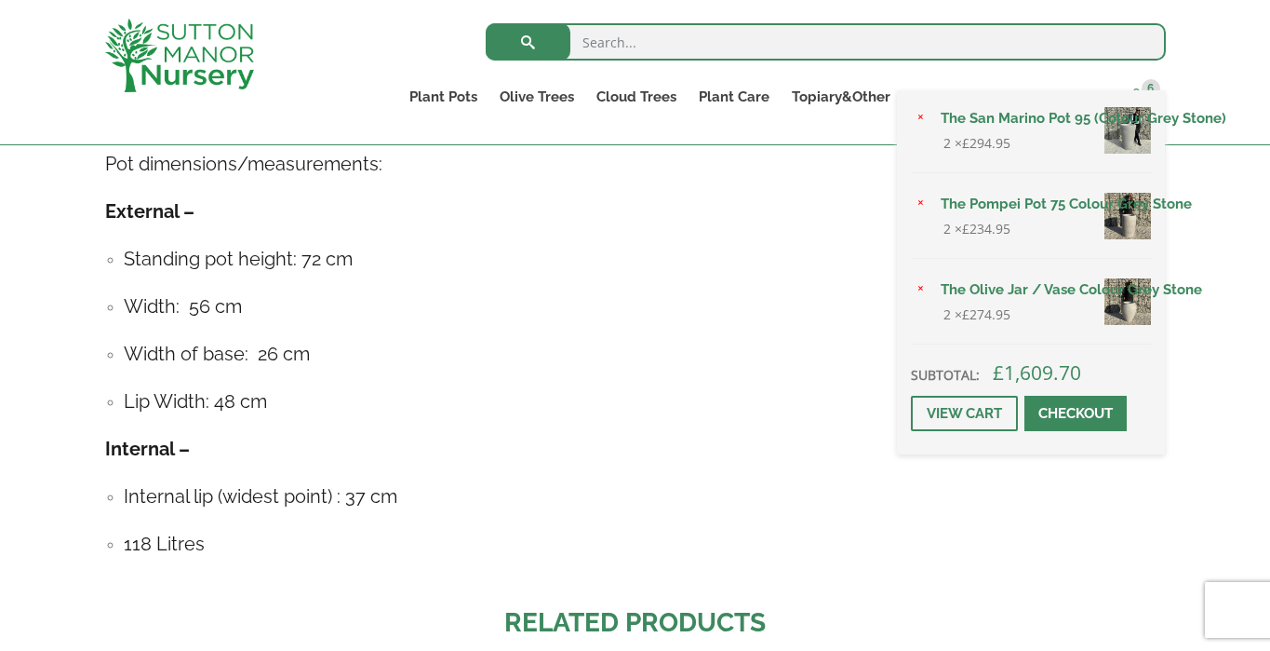
click at [1138, 105] on link "6" at bounding box center [1142, 97] width 47 height 26
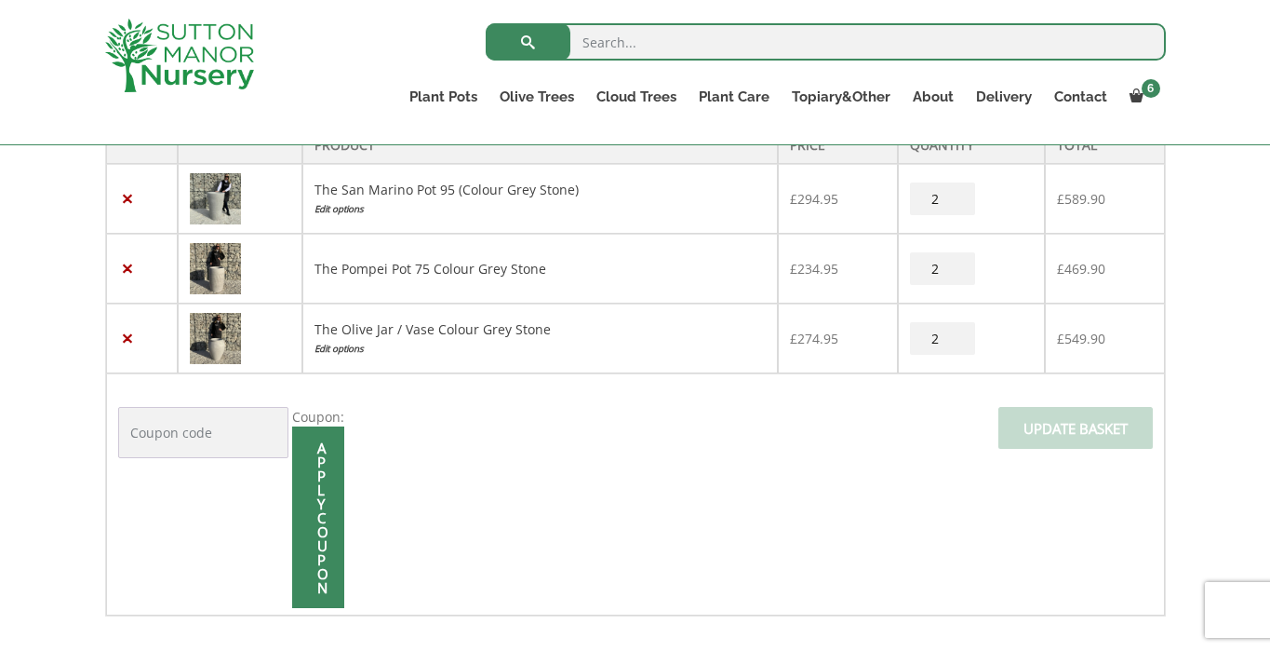
scroll to position [344, 0]
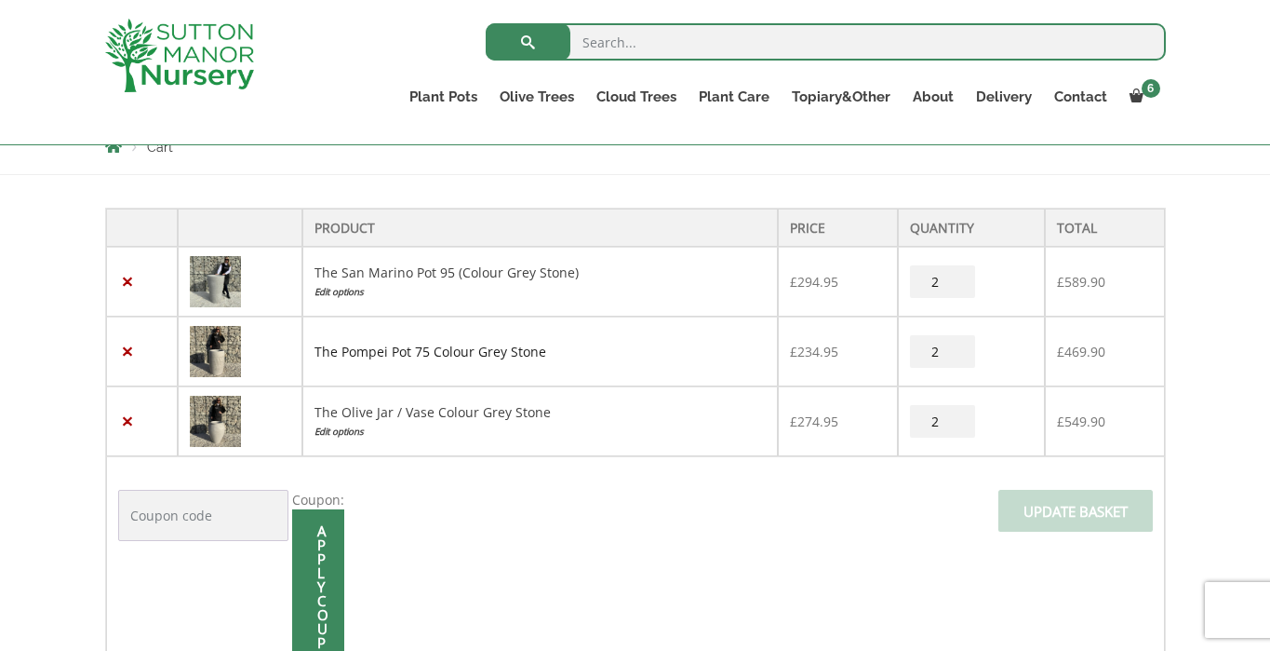
click at [464, 354] on link "The Pompei Pot 75 Colour Grey Stone" at bounding box center [431, 352] width 232 height 18
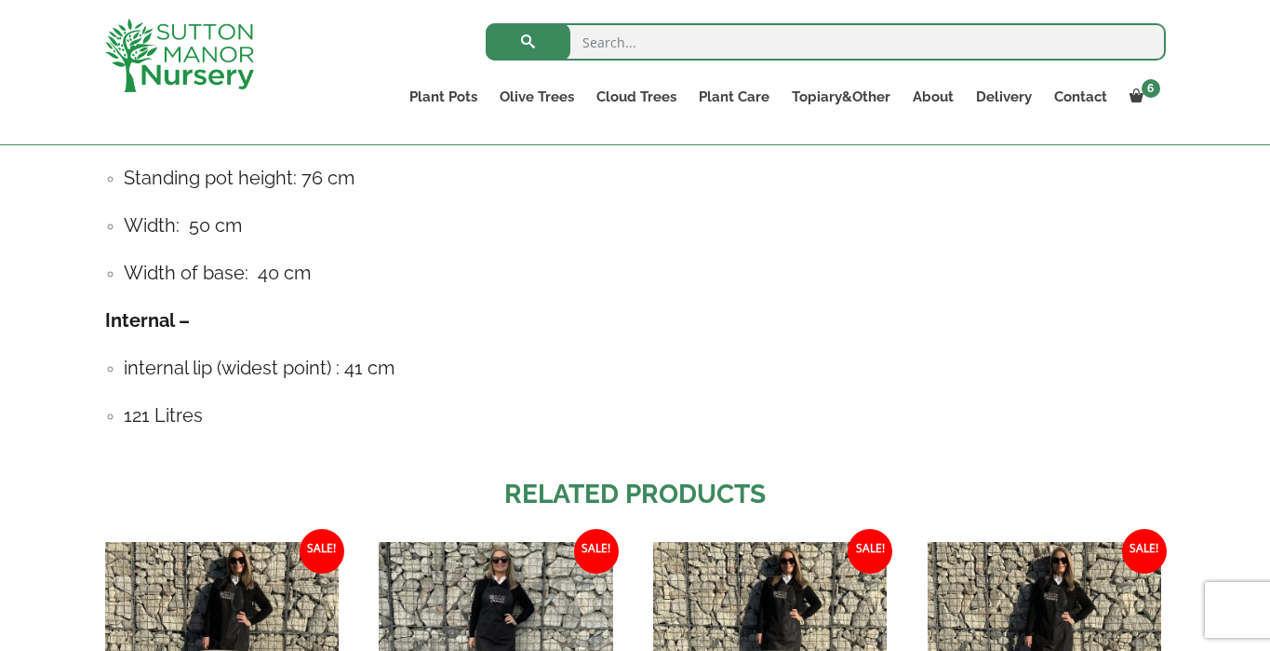
scroll to position [537, 0]
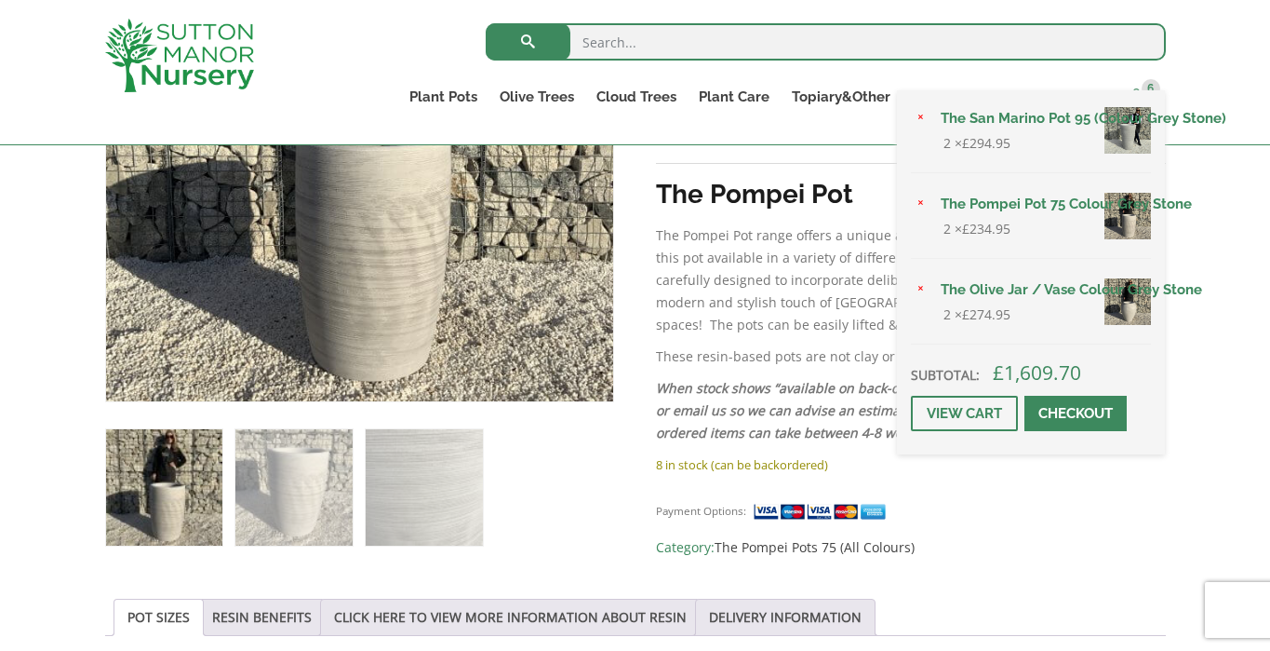
click at [1153, 93] on span "6" at bounding box center [1151, 88] width 19 height 19
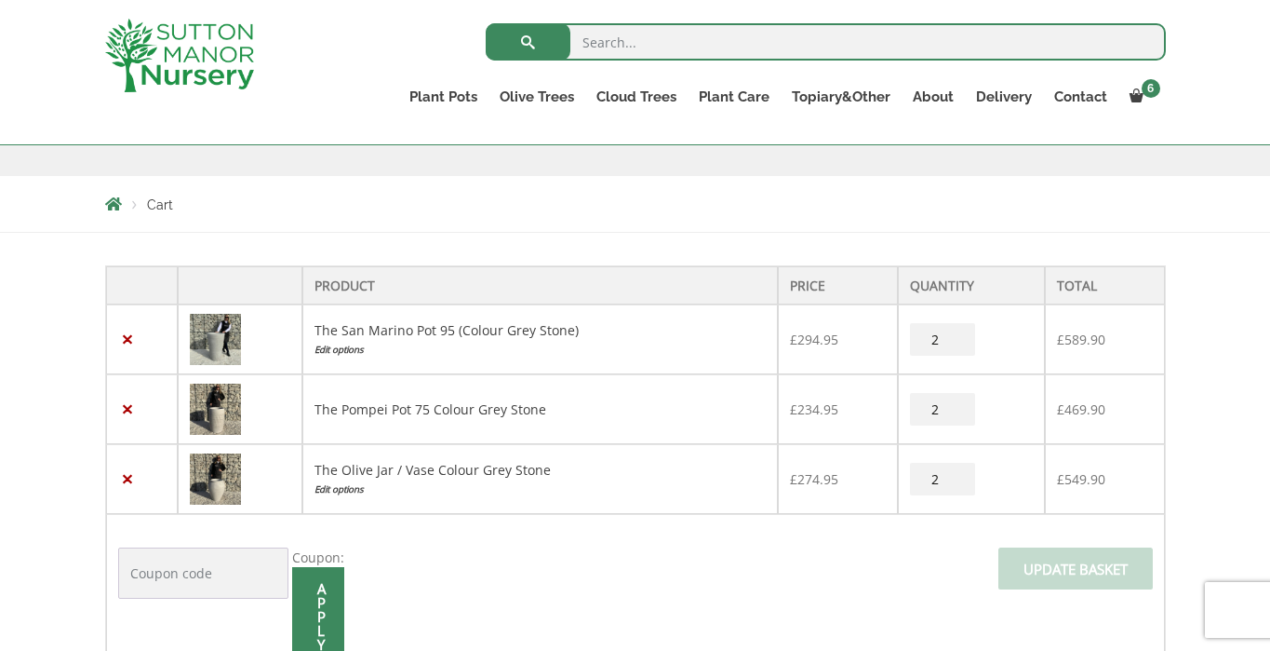
scroll to position [295, 0]
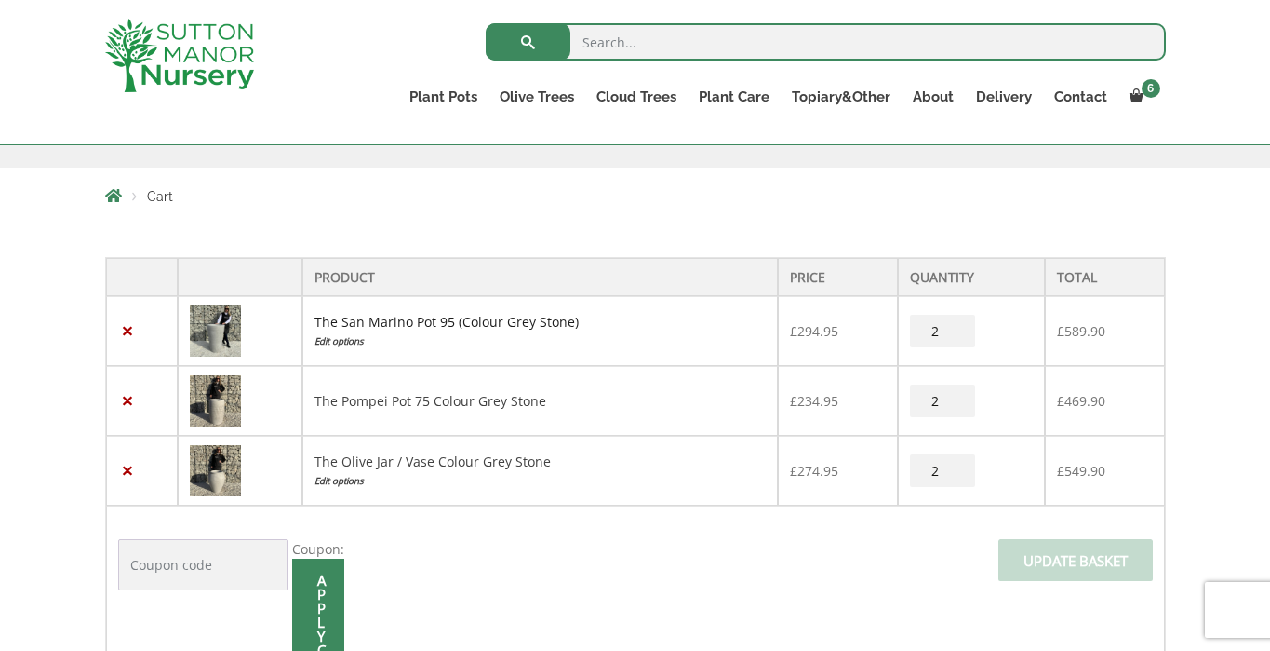
click at [374, 329] on td "The San Marino Pot 95 (Colour Grey Stone) Edit options" at bounding box center [540, 331] width 476 height 70
click at [386, 320] on link "The San Marino Pot 95 (Colour Grey Stone)" at bounding box center [447, 322] width 264 height 18
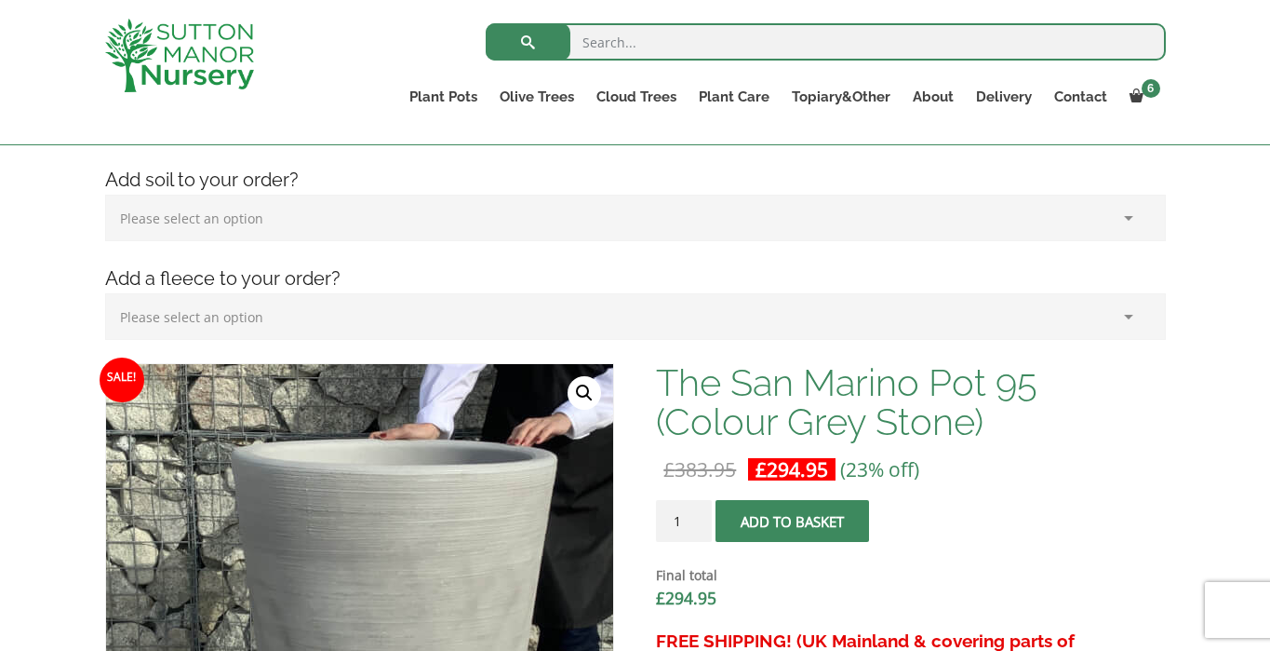
scroll to position [355, 0]
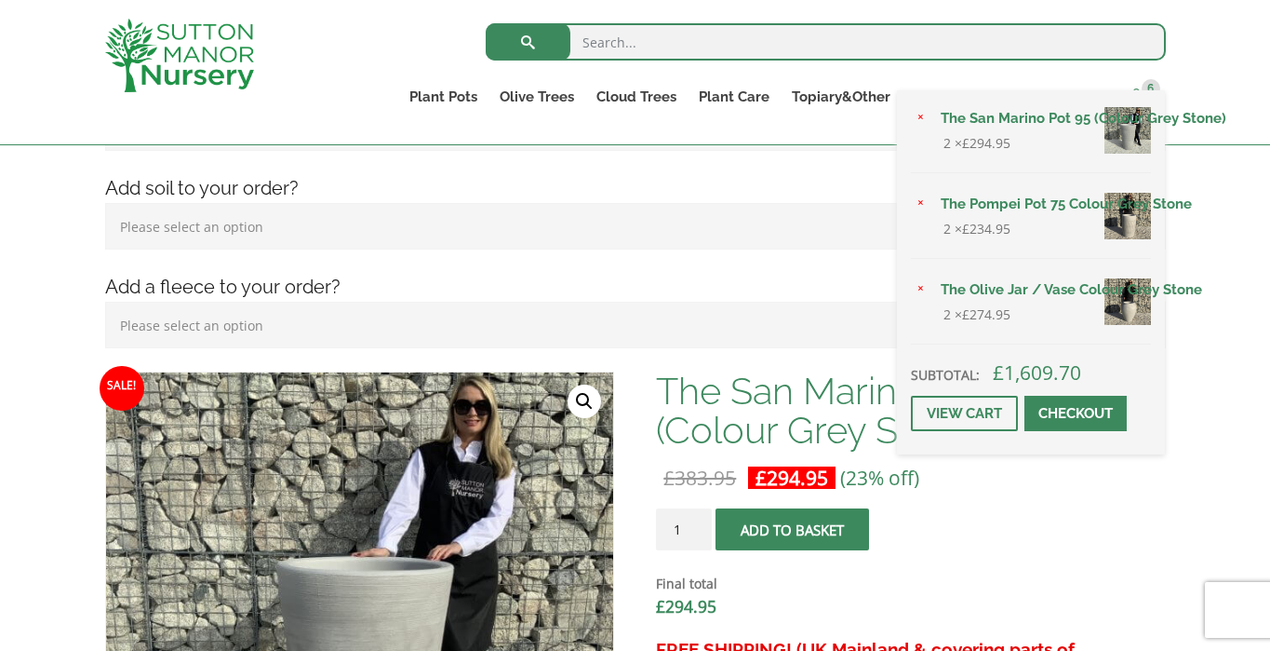
click at [1139, 88] on span at bounding box center [1137, 95] width 14 height 14
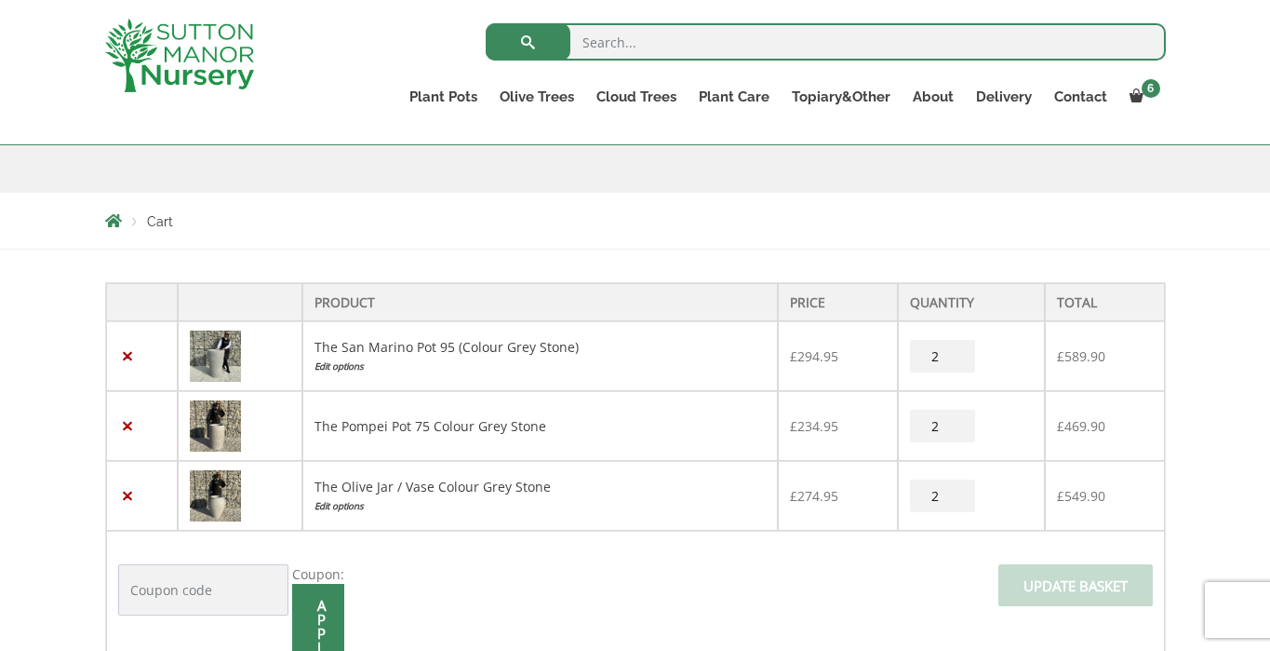
scroll to position [275, 0]
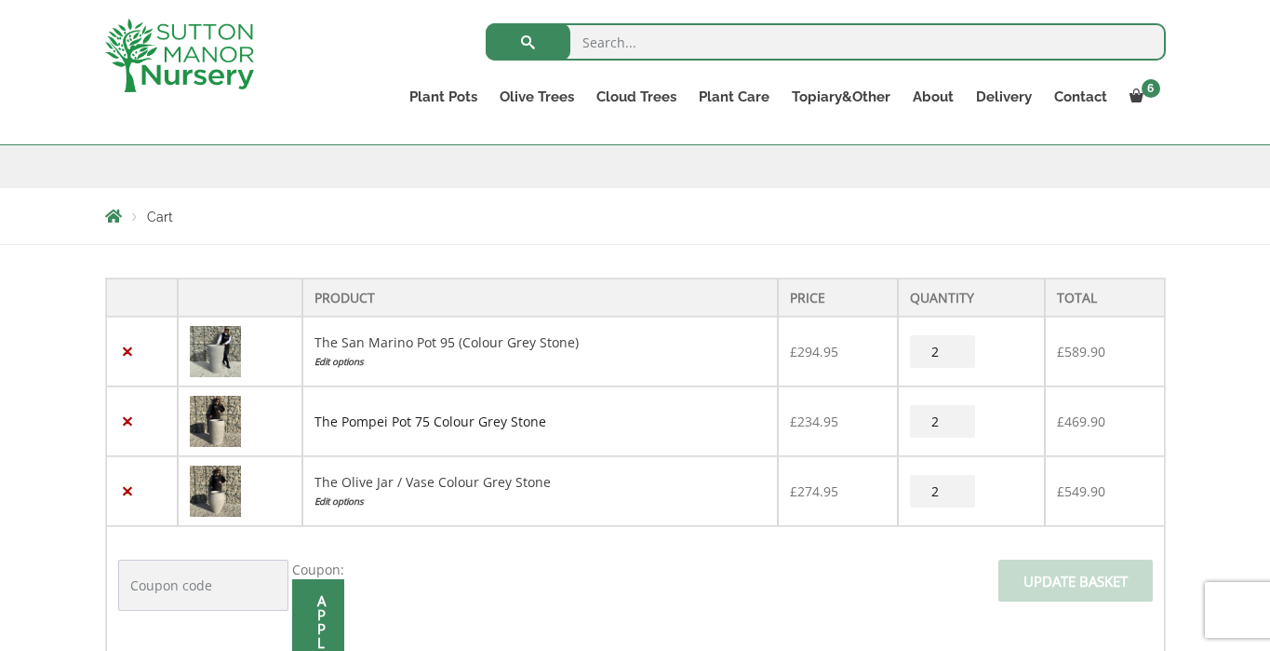
click at [356, 412] on link "The Pompei Pot 75 Colour Grey Stone" at bounding box center [431, 421] width 232 height 18
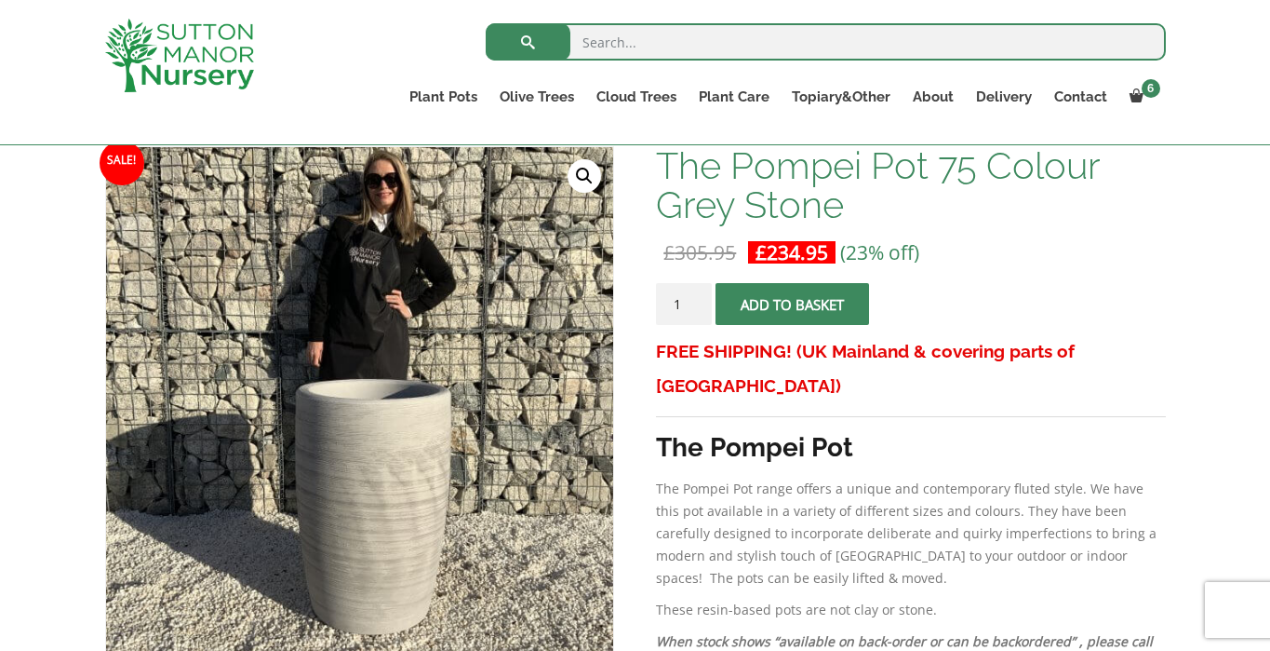
scroll to position [265, 0]
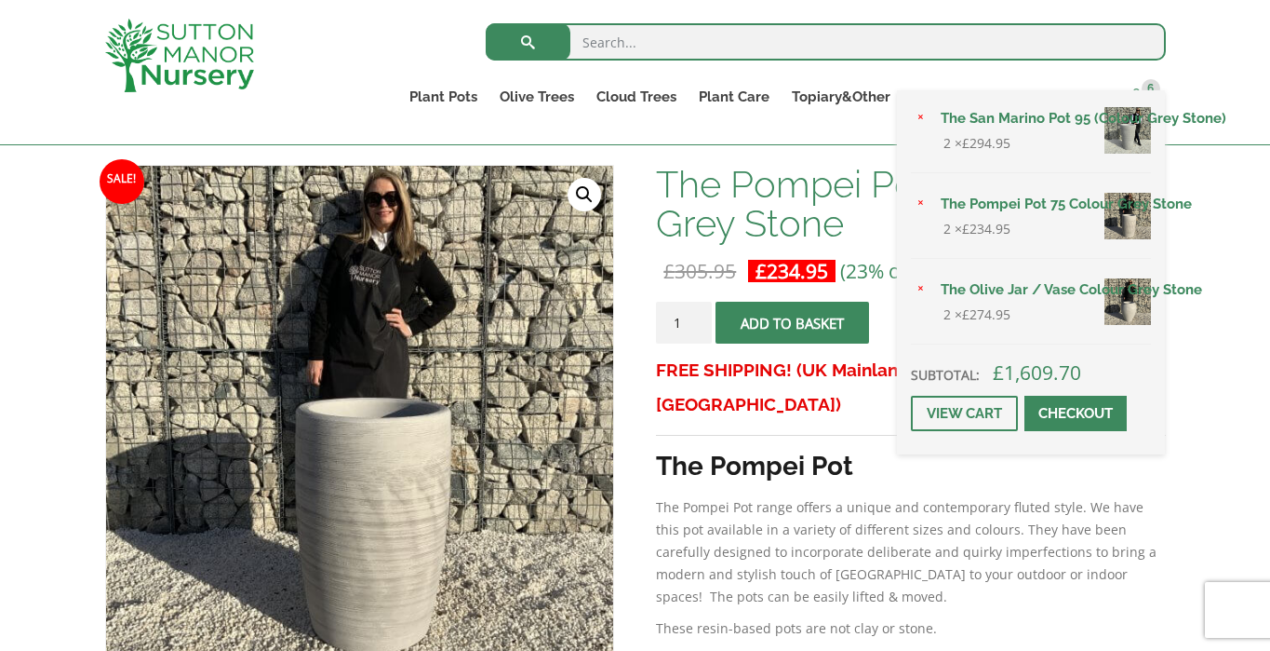
click at [1138, 99] on span at bounding box center [1137, 95] width 14 height 14
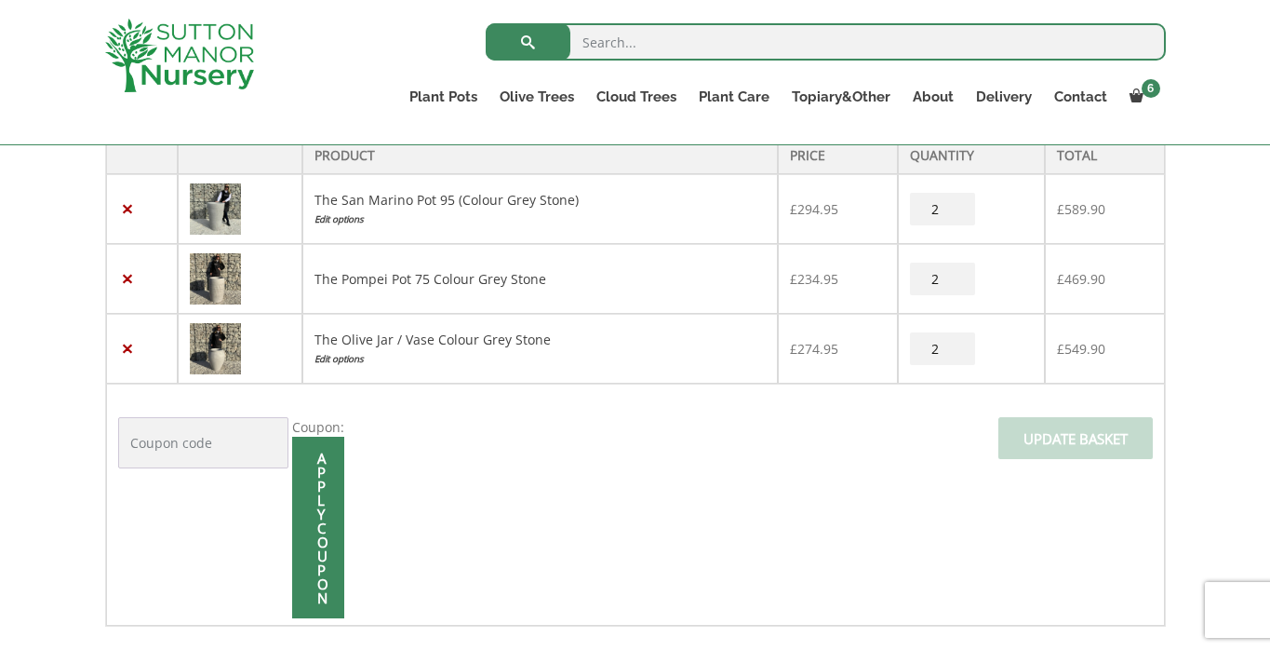
scroll to position [417, 0]
click at [500, 350] on link "Edit options" at bounding box center [540, 359] width 451 height 20
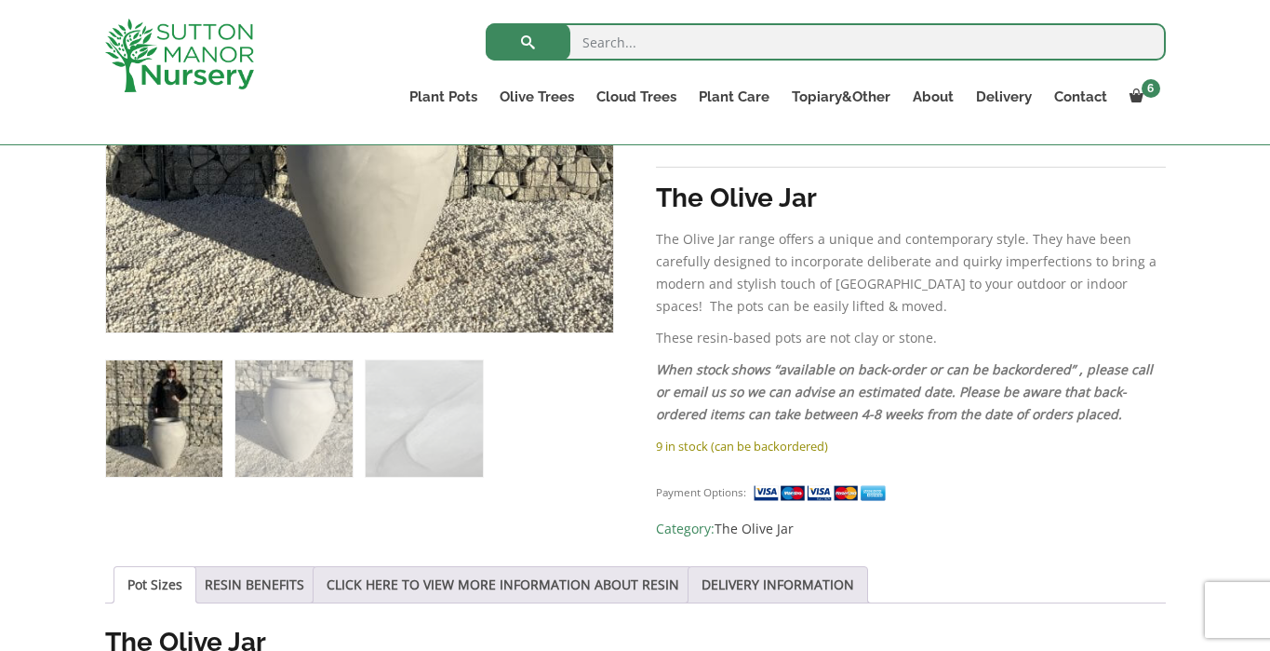
scroll to position [895, 0]
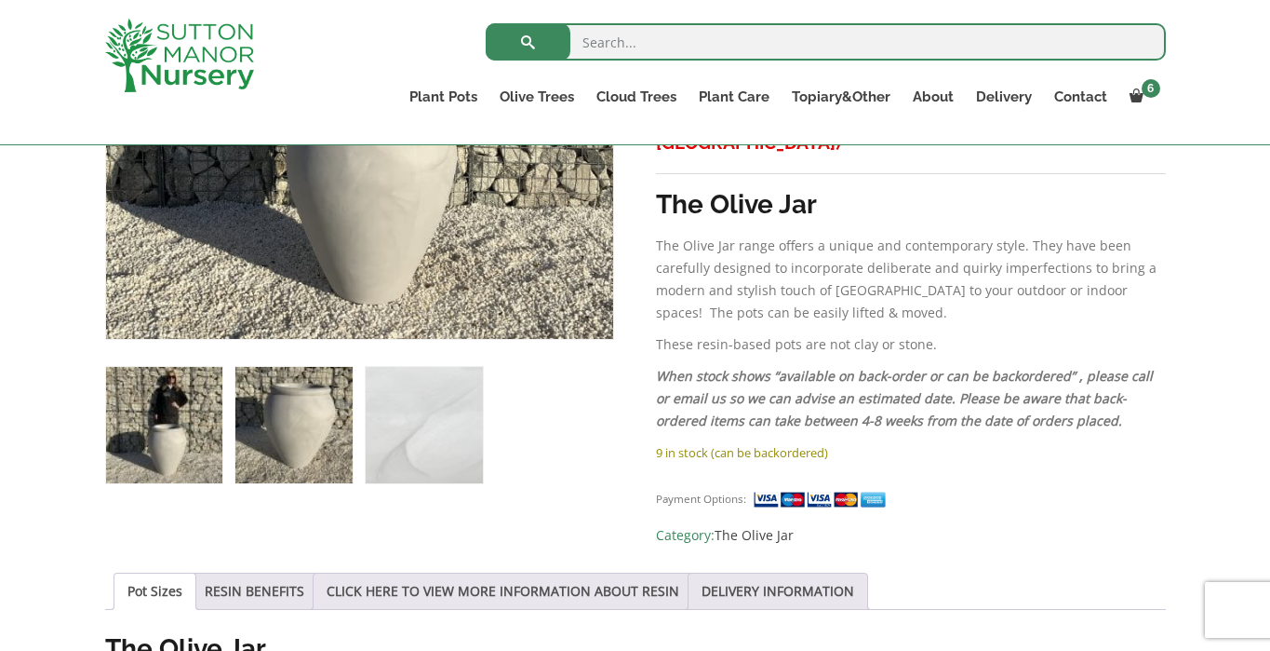
click at [271, 441] on img at bounding box center [293, 425] width 116 height 116
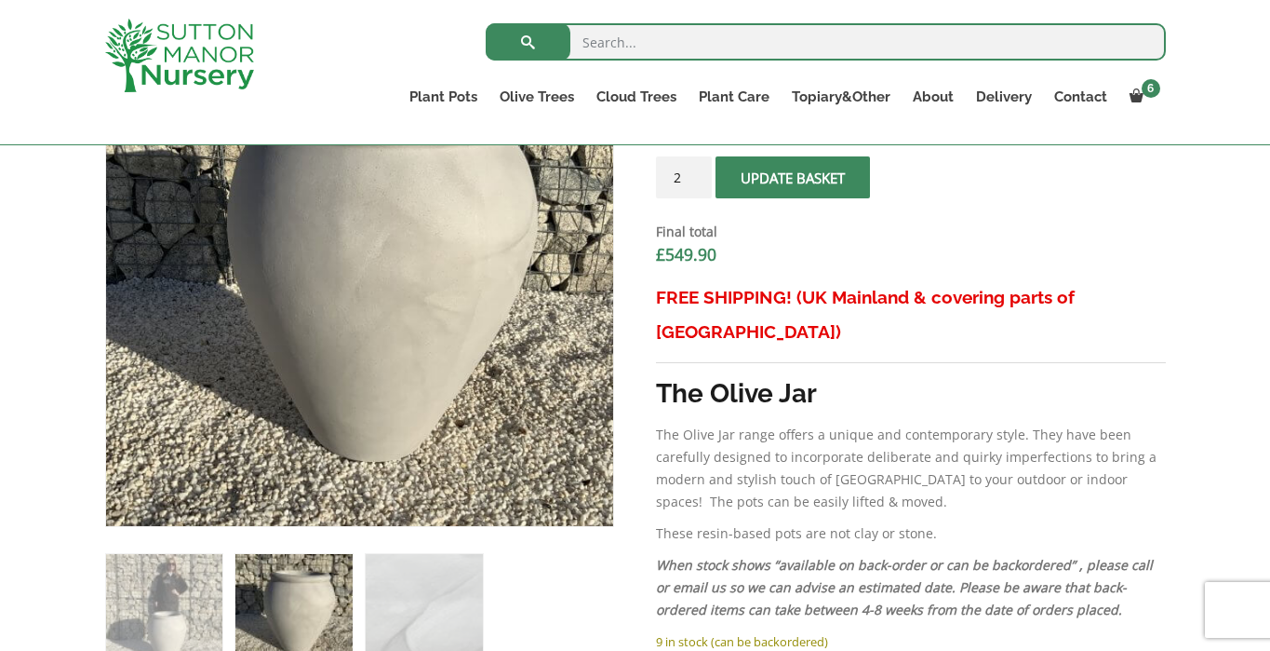
scroll to position [718, 0]
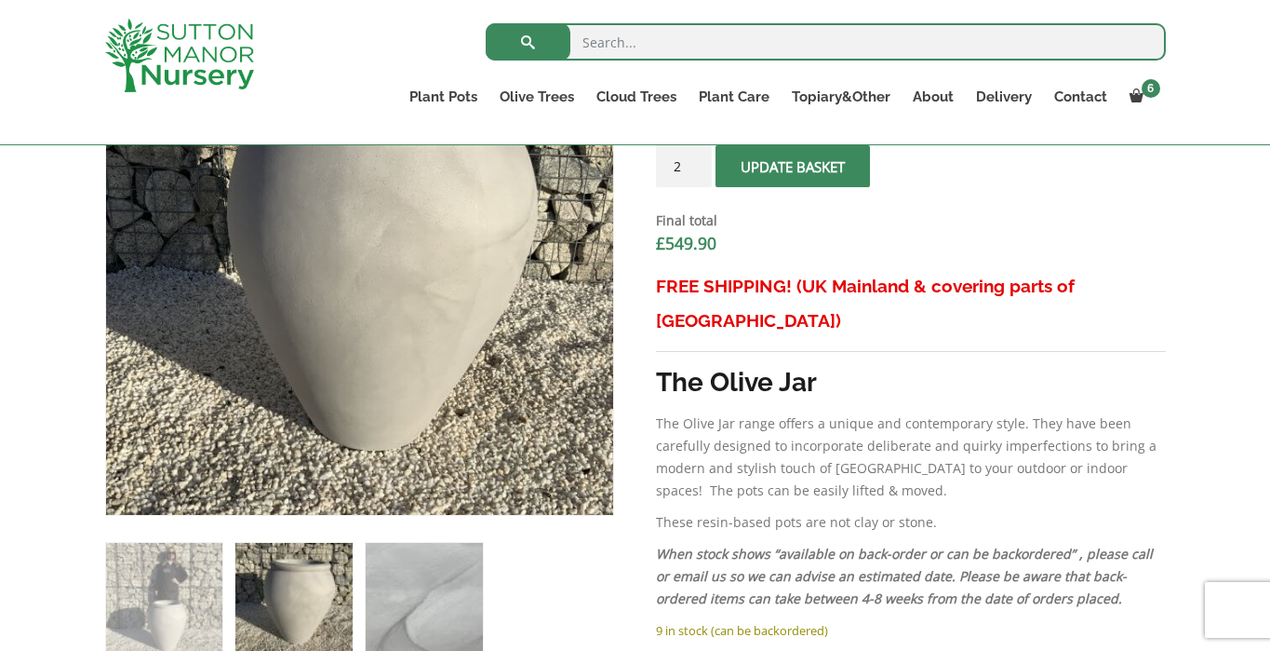
click at [443, 594] on img at bounding box center [424, 601] width 116 height 116
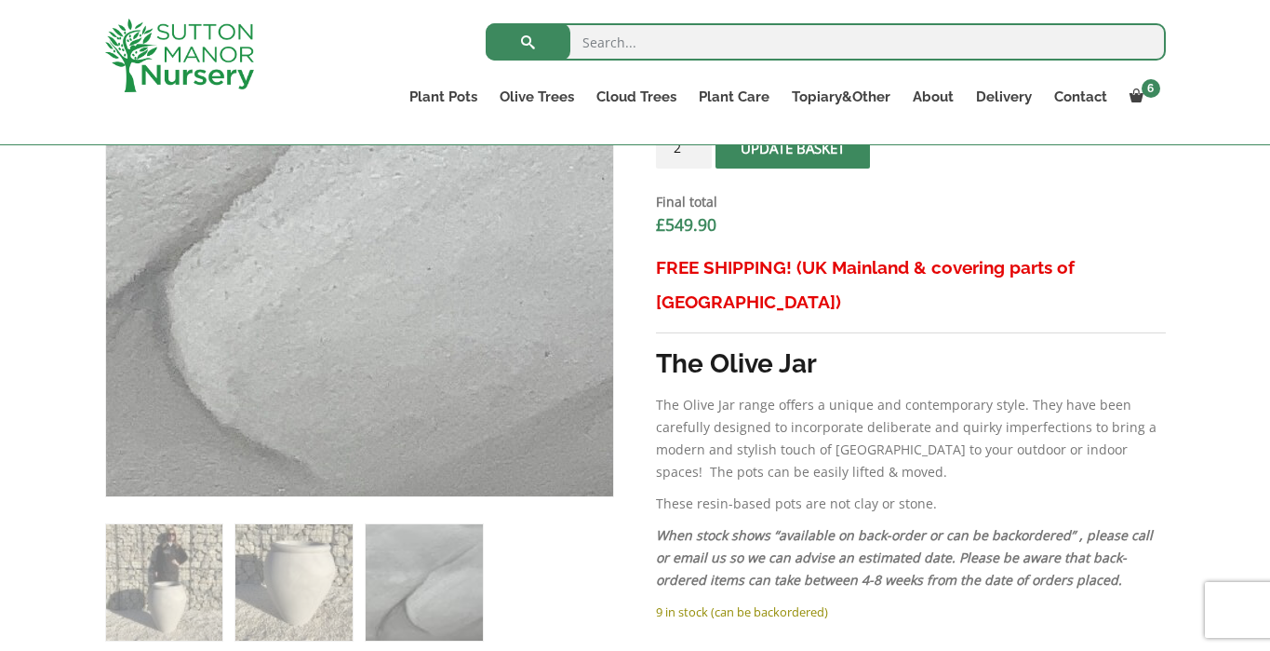
scroll to position [744, 0]
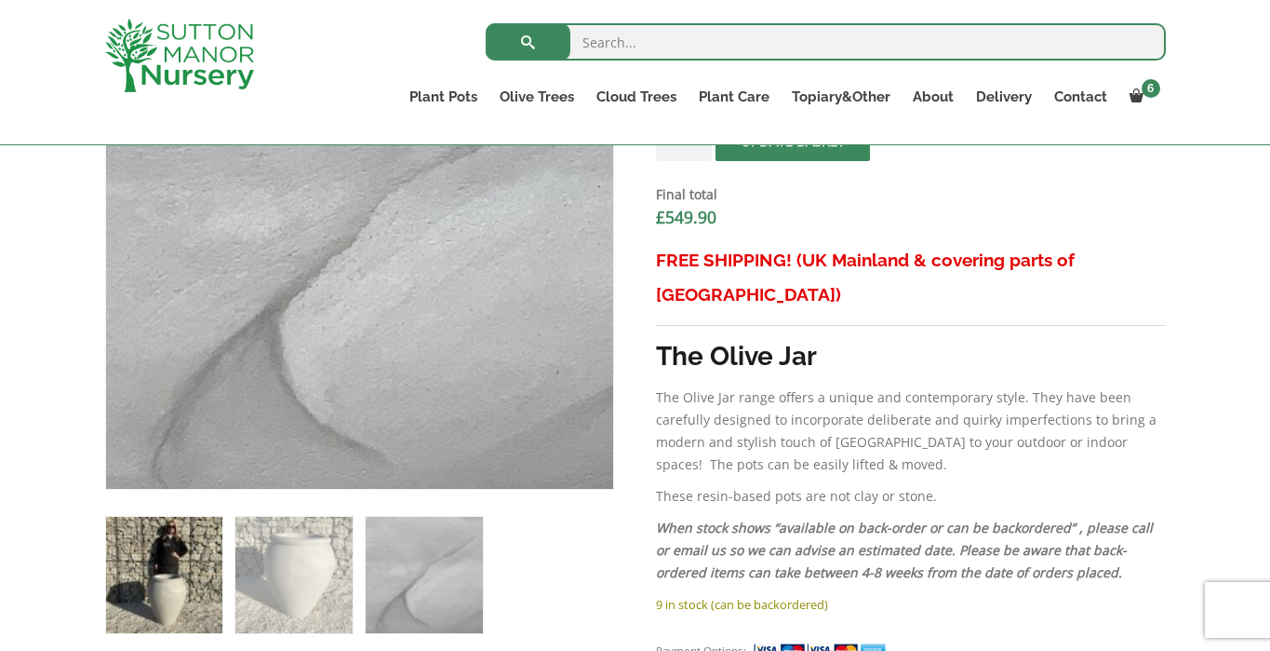
click at [169, 602] on img at bounding box center [164, 575] width 116 height 116
